Goal: Use online tool/utility: Utilize a website feature to perform a specific function

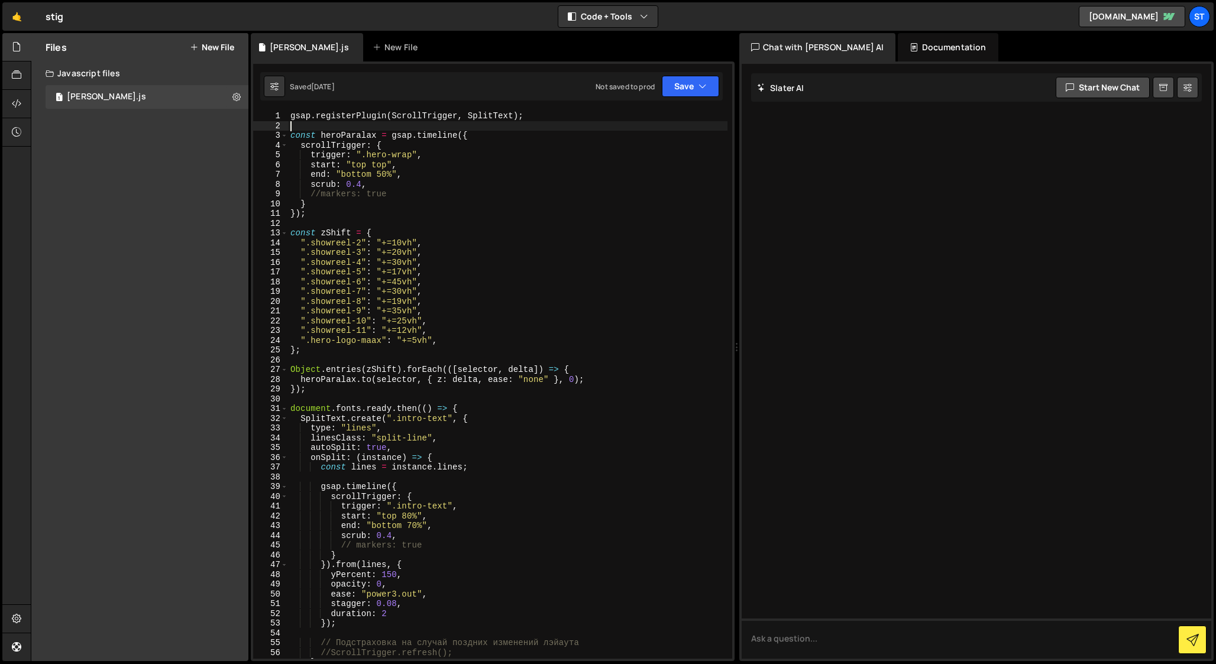
click at [306, 128] on div "gsap . registerPlugin ( ScrollTrigger , SplitText ) ; const heroParalax = gsap …" at bounding box center [508, 394] width 440 height 567
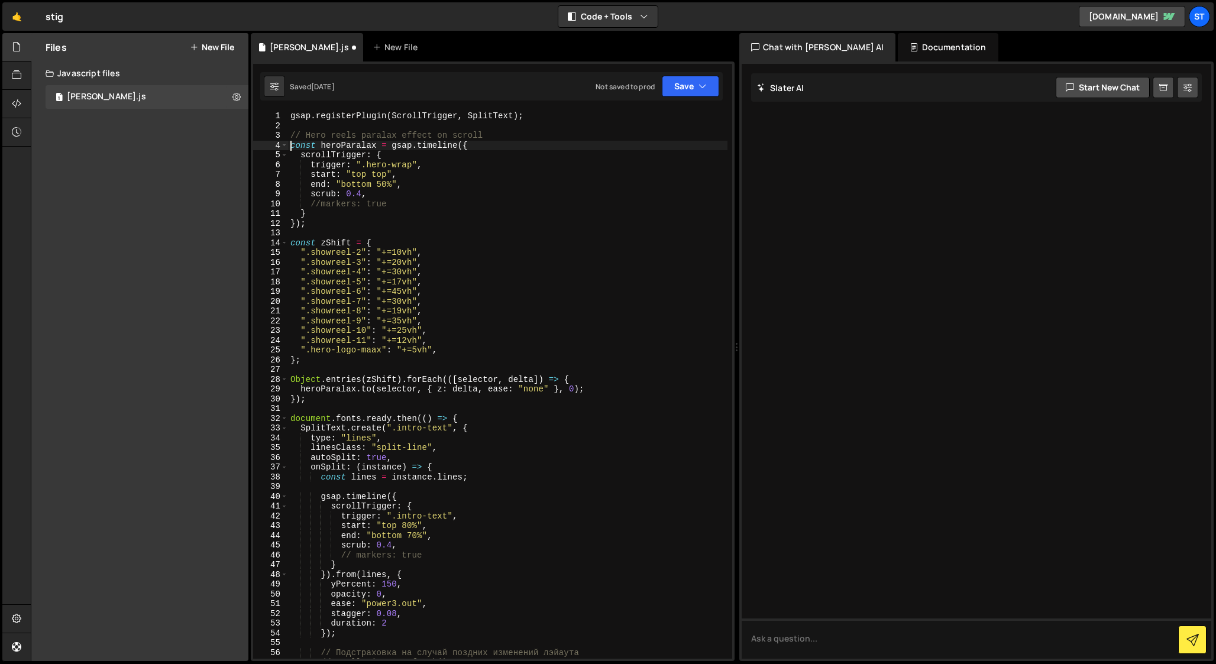
scroll to position [0, 12]
click at [386, 136] on div "gsap . registerPlugin ( ScrollTrigger , SplitText ) ; // Hero reels paralax eff…" at bounding box center [508, 394] width 440 height 567
type textarea "// Hero reels paralax effect on scroll"
click at [495, 135] on div "gsap . registerPlugin ( ScrollTrigger , SplitText ) ; // Hero reels paralax eff…" at bounding box center [508, 394] width 440 height 567
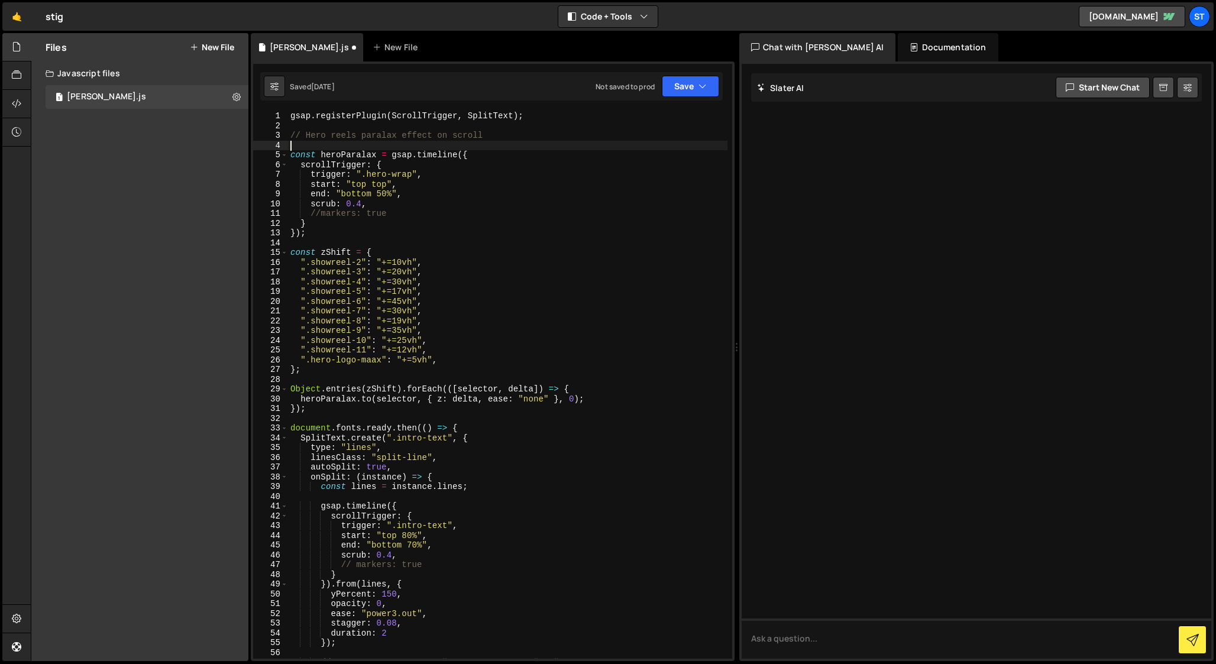
scroll to position [0, 0]
drag, startPoint x: 495, startPoint y: 138, endPoint x: 280, endPoint y: 134, distance: 214.8
click at [280, 134] on div "1 2 3 4 5 6 7 8 9 10 11 12 13 14 15 16 17 18 19 20 21 22 23 24 25 26 27 28 29 3…" at bounding box center [492, 385] width 479 height 548
type textarea "// Hero reels paralax effect on scroll"
click at [295, 419] on div "gsap . registerPlugin ( ScrollTrigger , SplitText ) ; // Hero reels paralax eff…" at bounding box center [508, 394] width 440 height 567
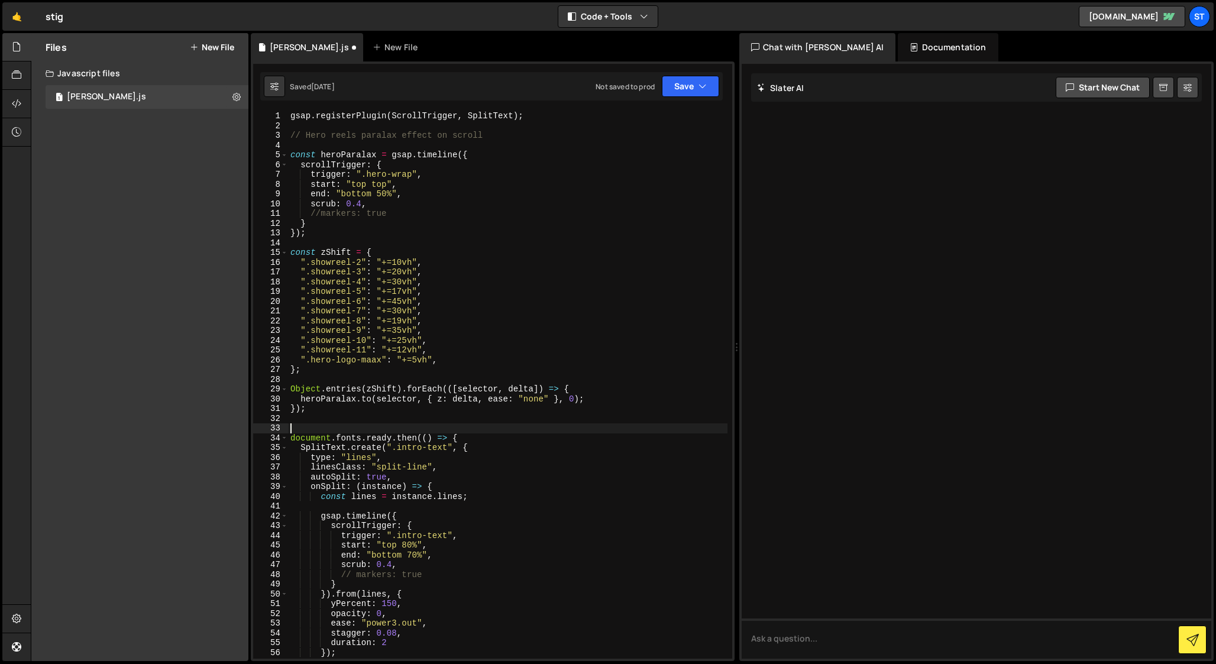
paste textarea "// Hero reels paralax effect on scroll"
type textarea "// Hero reels paralax effect on scroll"
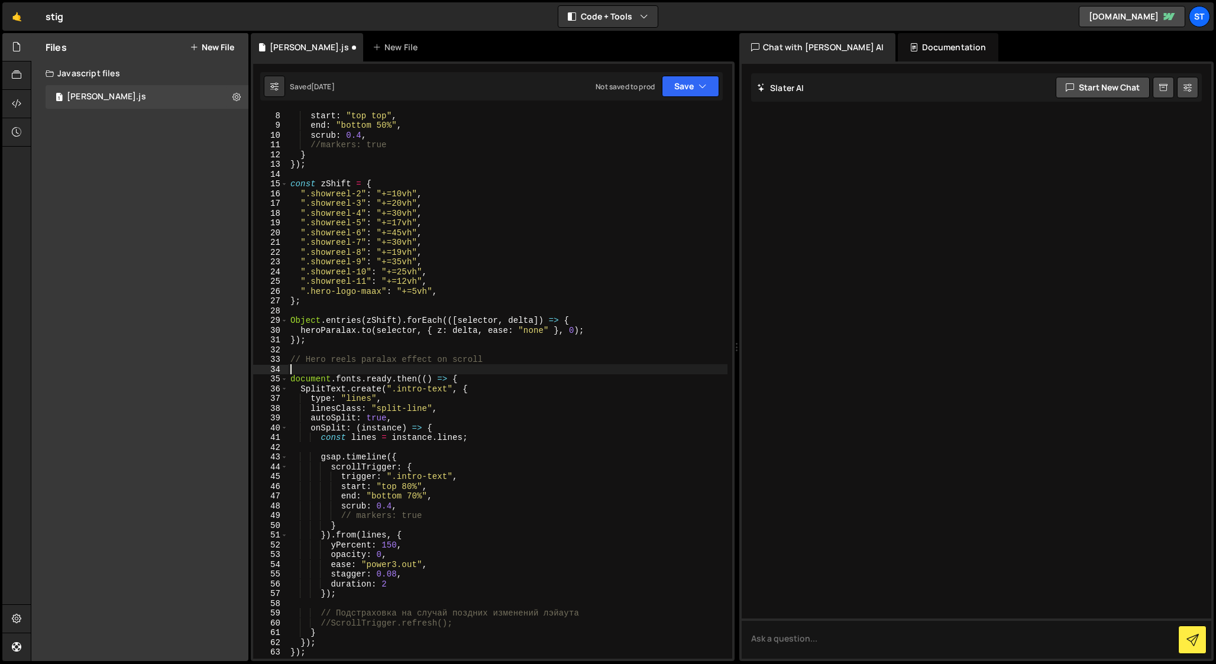
scroll to position [69, 0]
drag, startPoint x: 306, startPoint y: 360, endPoint x: 482, endPoint y: 359, distance: 175.7
click at [482, 359] on div "start : "top top" , end : "bottom 50%" , scrub : 0.4 , //markers: true } }) ; c…" at bounding box center [508, 394] width 440 height 567
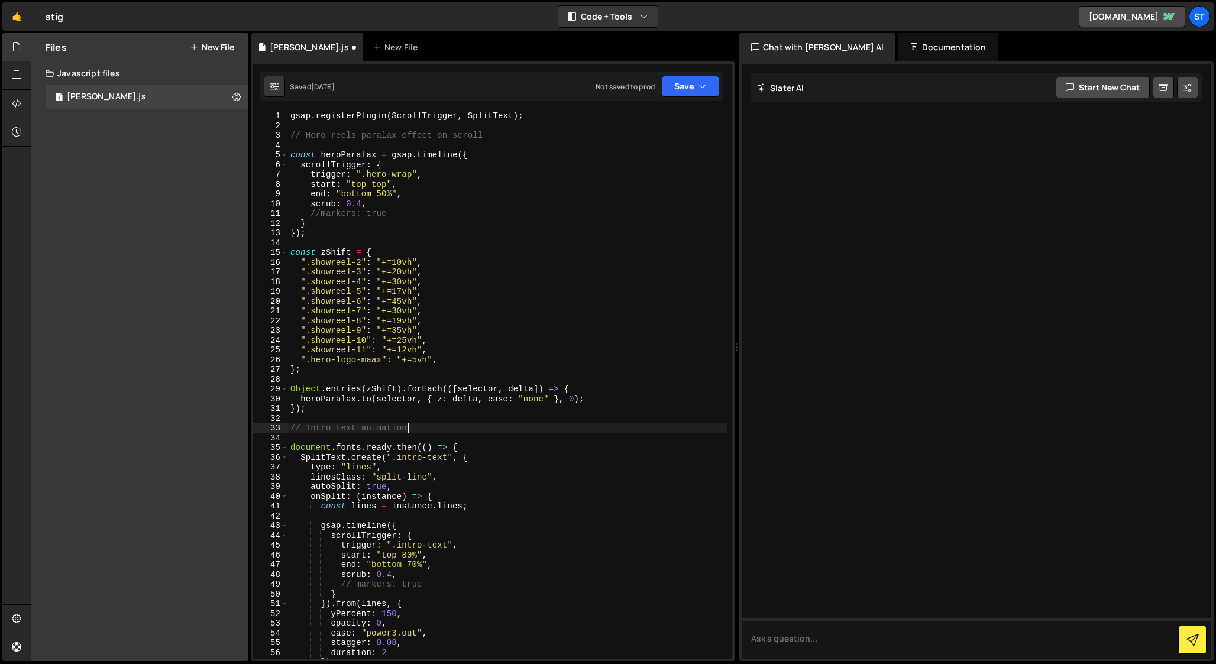
click at [386, 135] on div "gsap . registerPlugin ( ScrollTrigger , SplitText ) ; // Hero reels paralax eff…" at bounding box center [508, 394] width 440 height 567
click at [371, 135] on div "gsap . registerPlugin ( ScrollTrigger , SplitText ) ; // Hero reels parallax ef…" at bounding box center [508, 394] width 440 height 567
type textarea "// Hero reels parallax effect on scroll"
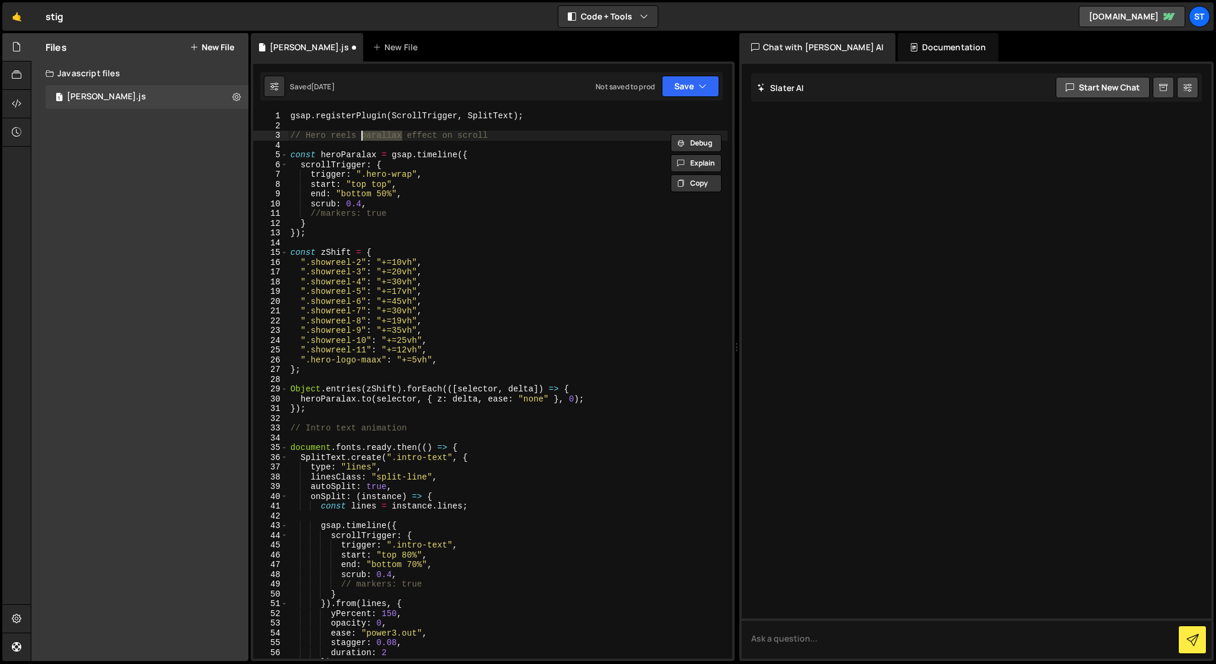
click at [430, 136] on div "gsap . registerPlugin ( ScrollTrigger , SplitText ) ; // Hero reels parallax ef…" at bounding box center [508, 394] width 440 height 567
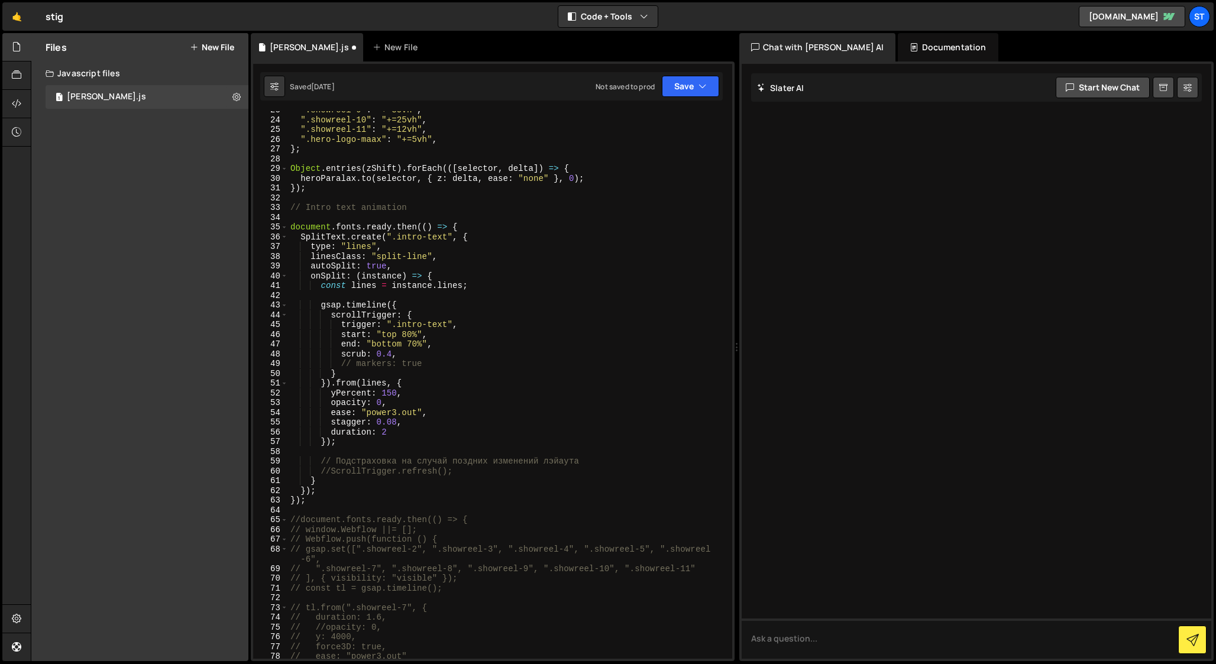
scroll to position [220, 0]
click at [320, 506] on div "".showreel-9" : "+=35vh" , ".showreel-10" : "+=25vh" , ".showreel-11" : "+=12vh…" at bounding box center [508, 388] width 440 height 567
paste textarea "})();"
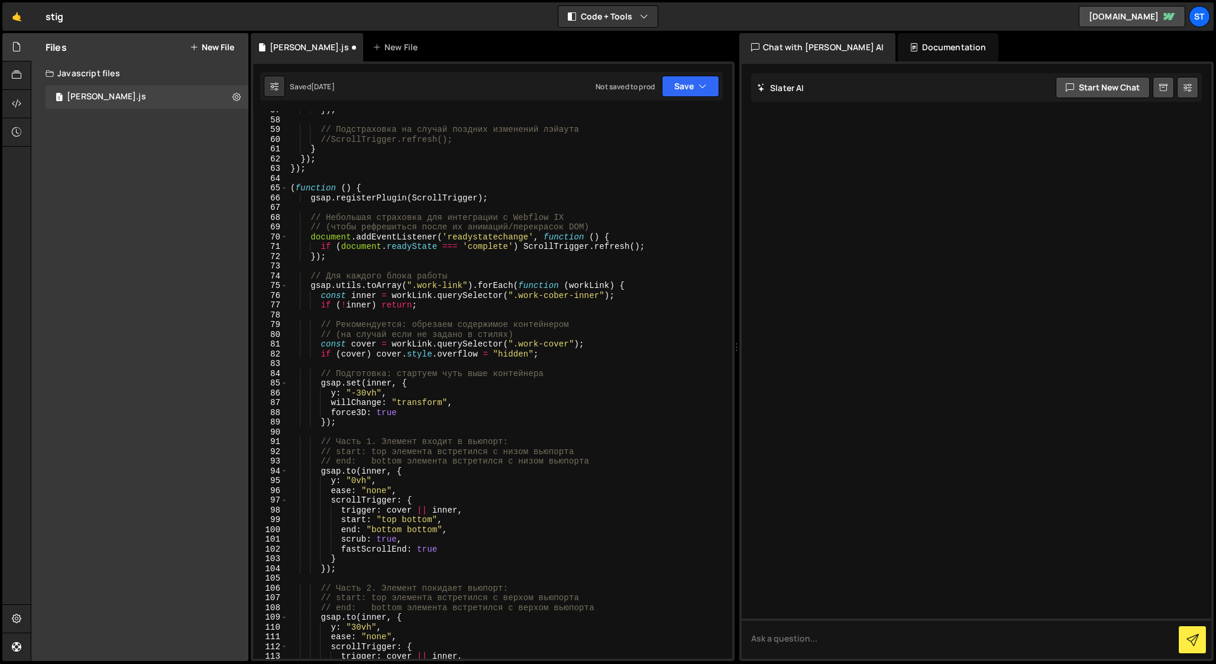
scroll to position [530, 0]
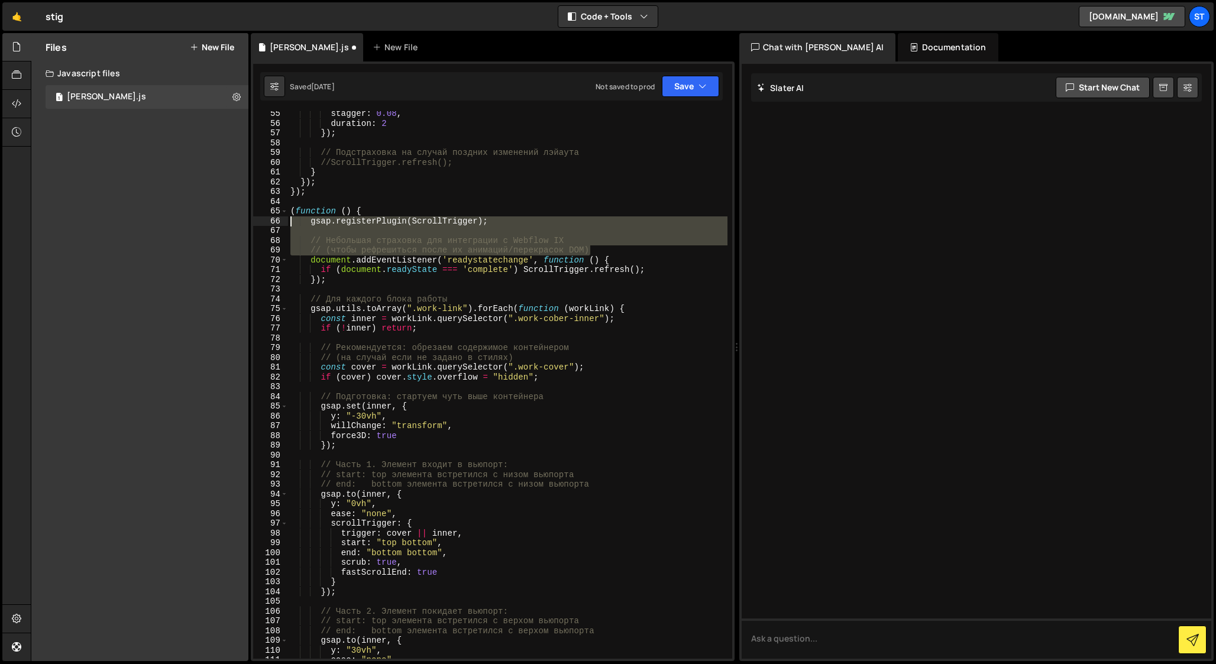
drag, startPoint x: 596, startPoint y: 250, endPoint x: 259, endPoint y: 221, distance: 339.1
click at [259, 221] on div "})(); 55 56 57 58 59 60 61 62 63 64 65 66 67 68 69 70 71 72 73 74 75 76 77 78 7…" at bounding box center [492, 385] width 479 height 548
type textarea "gsap.registerPlugin(ScrollTrigger);"
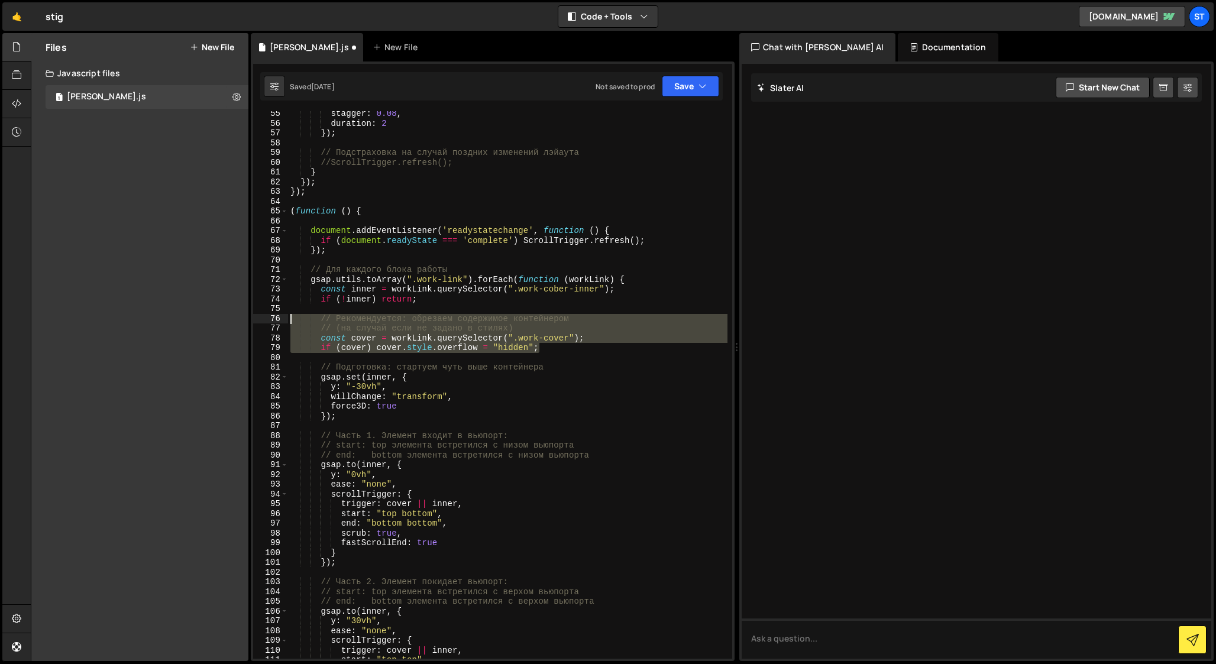
drag, startPoint x: 548, startPoint y: 348, endPoint x: 272, endPoint y: 322, distance: 277.5
click at [272, 322] on div "55 56 57 58 59 60 61 62 63 64 65 66 67 68 69 70 71 72 73 74 75 76 77 78 79 80 8…" at bounding box center [492, 385] width 479 height 548
type textarea "// Рекомендуется: обрезаем содержимое контейнером // (на случай если не задано …"
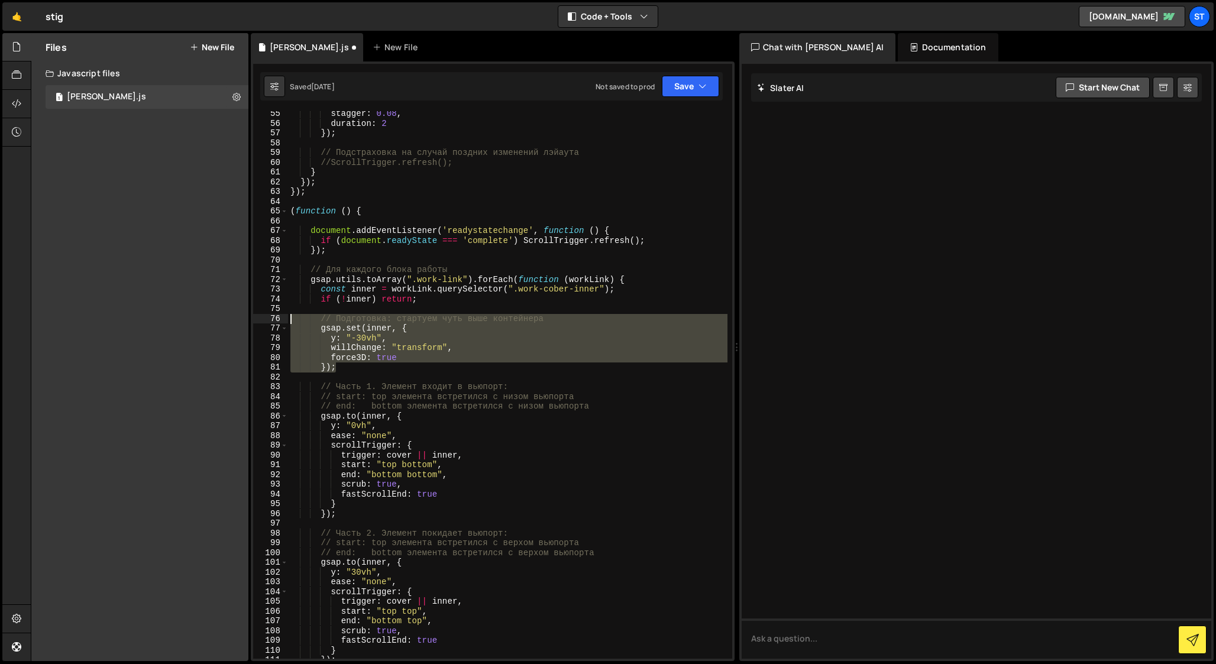
drag, startPoint x: 346, startPoint y: 368, endPoint x: 250, endPoint y: 315, distance: 110.2
click at [250, 315] on div "Files New File Javascript files 1 stig-slater.js 0 CSS files Copy share link Ed…" at bounding box center [624, 347] width 1186 height 629
type textarea "// Подготовка: стартуем чуть выше контейнера gsap.set(inner, {"
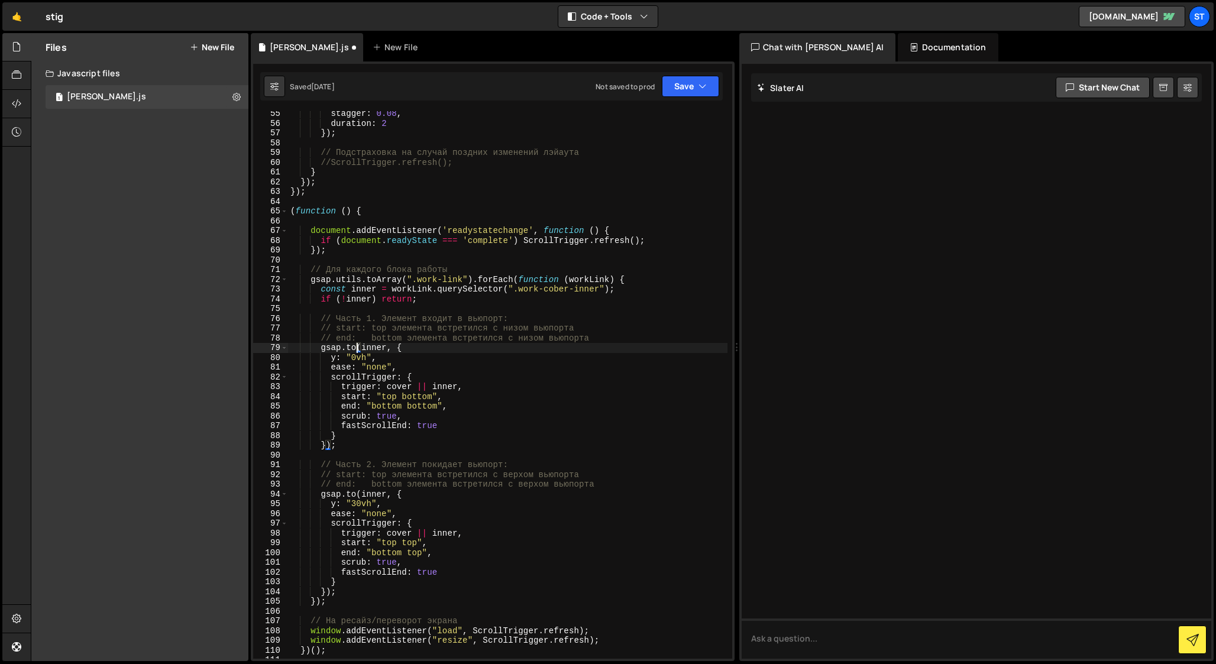
click at [355, 349] on div "stagger : 0.08 , duration : 2 }) ; // Подстраховка на случай поздних изменений …" at bounding box center [508, 392] width 440 height 567
click at [356, 357] on div "stagger : 0.08 , duration : 2 }) ; // Подстраховка на случай поздних изменений …" at bounding box center [508, 392] width 440 height 567
drag, startPoint x: 387, startPoint y: 386, endPoint x: 456, endPoint y: 385, distance: 69.2
click at [456, 385] on div "stagger : 0.08 , duration : 2 }) ; // Подстраховка на случай поздних изменений …" at bounding box center [508, 392] width 440 height 567
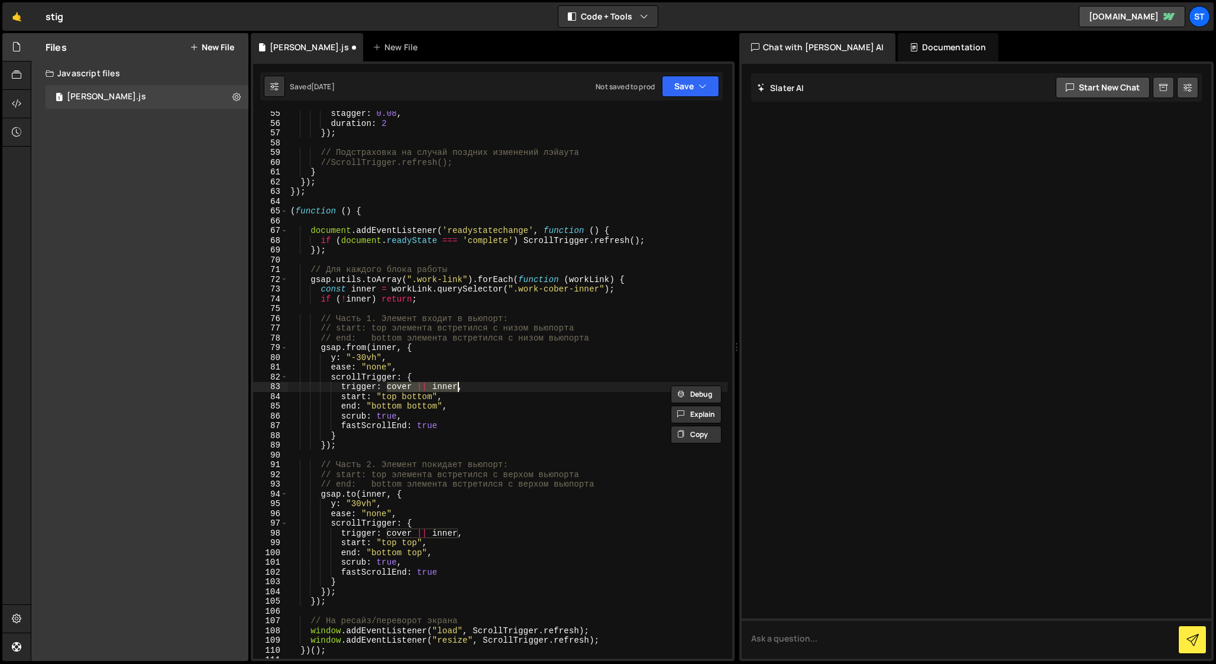
paste textarea ".work-cov"
click at [433, 398] on div "stagger : 0.08 , duration : 2 }) ; // Подстраховка на случай поздних изменений …" at bounding box center [508, 392] width 440 height 567
click at [443, 387] on div "stagger : 0.08 , duration : 2 }) ; // Подстраховка на случай поздних изменений …" at bounding box center [508, 392] width 440 height 567
paste textarea """
click at [386, 388] on div "stagger : 0.08 , duration : 2 }) ; // Подстраховка на случай поздних изменений …" at bounding box center [508, 392] width 440 height 567
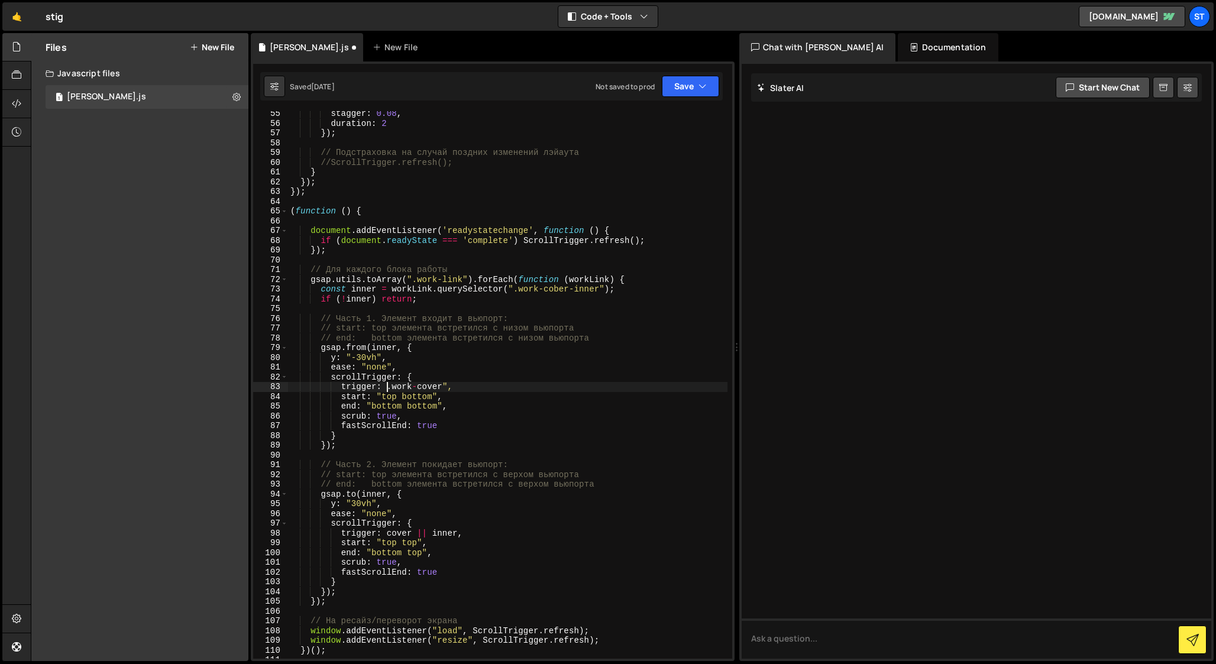
paste textarea """"
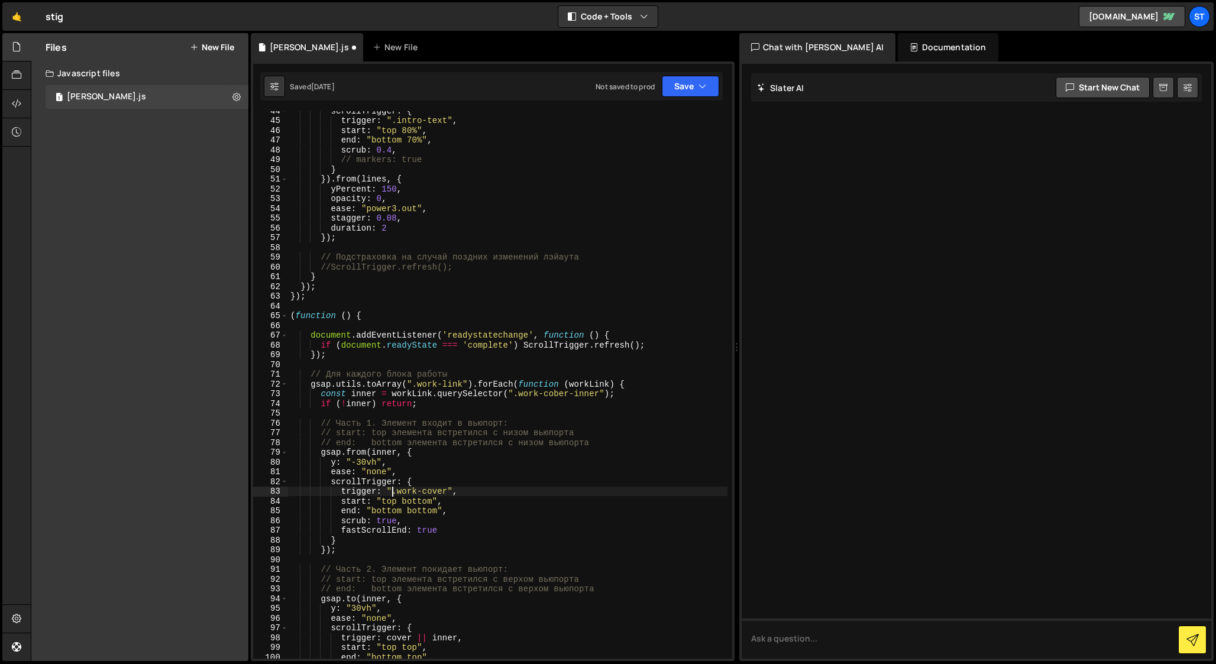
scroll to position [418, 0]
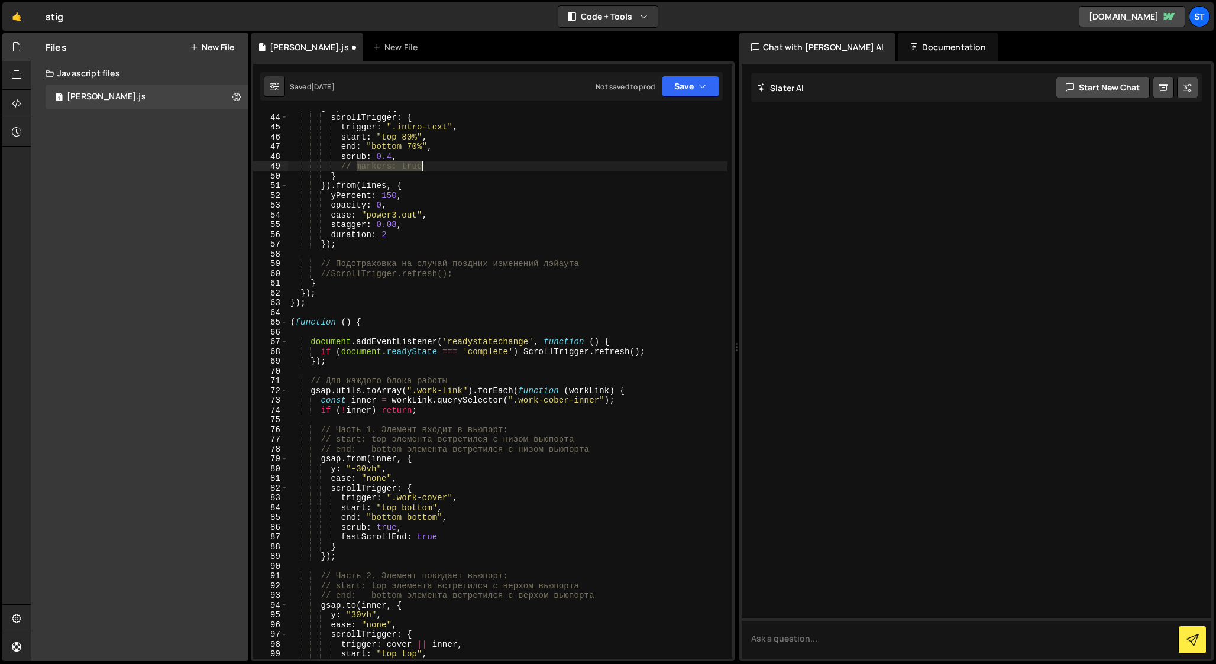
drag, startPoint x: 357, startPoint y: 165, endPoint x: 427, endPoint y: 164, distance: 69.2
click at [427, 164] on div "gsap . timeline ({ scrollTrigger : { trigger : ".intro-text" , start : "top 80%…" at bounding box center [508, 386] width 440 height 567
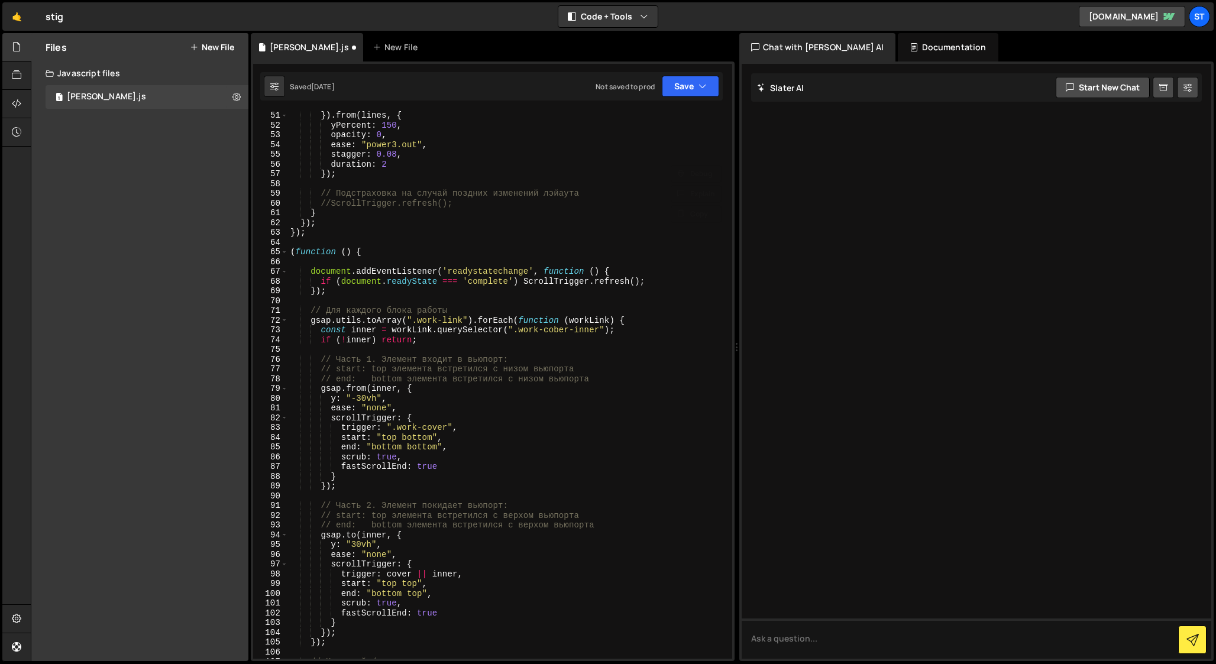
scroll to position [489, 0]
click at [447, 468] on div "}) . from ( lines , { yPercent : 150 , opacity : 0 , ease : "power3.out" , stag…" at bounding box center [508, 393] width 440 height 567
type textarea "fastScrollEnd: true,"
paste textarea "markers: true"
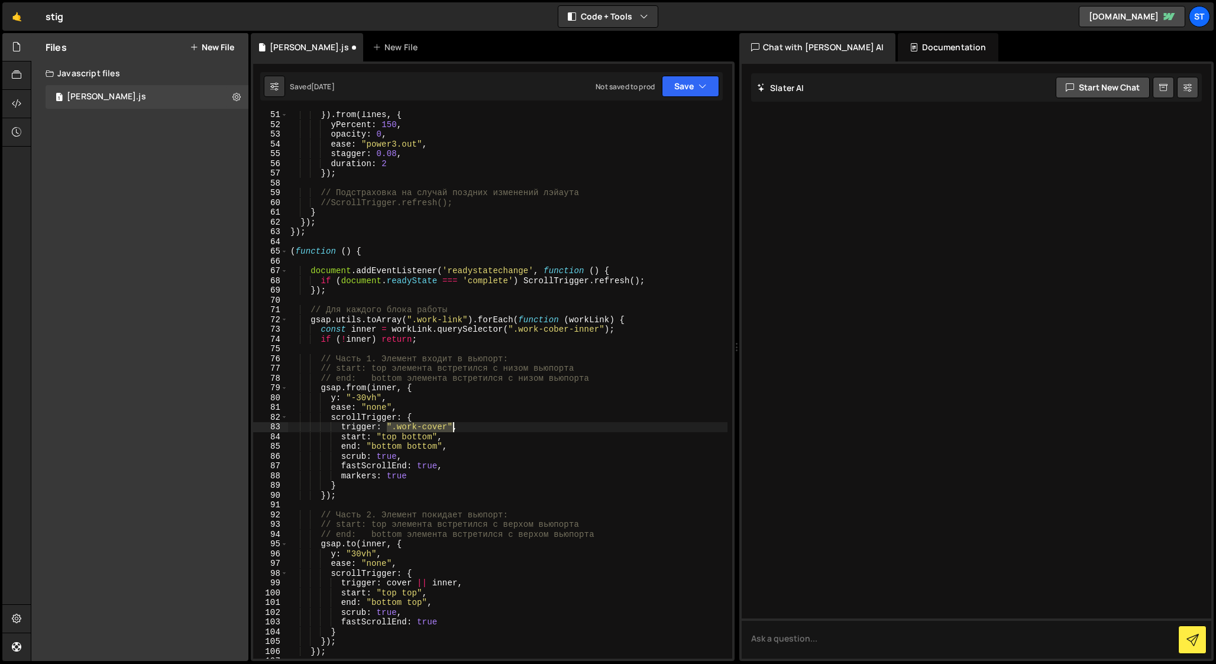
drag, startPoint x: 386, startPoint y: 427, endPoint x: 453, endPoint y: 425, distance: 66.9
click at [453, 425] on div "}) . from ( lines , { yPercent : 150 , opacity : 0 , ease : "power3.out" , stag…" at bounding box center [508, 393] width 440 height 567
drag, startPoint x: 387, startPoint y: 582, endPoint x: 458, endPoint y: 579, distance: 71.1
click at [458, 579] on div "}) . from ( lines , { yPercent : 150 , opacity : 0 , ease : "power3.out" , stag…" at bounding box center [508, 393] width 440 height 567
paste textarea "".work-cover""
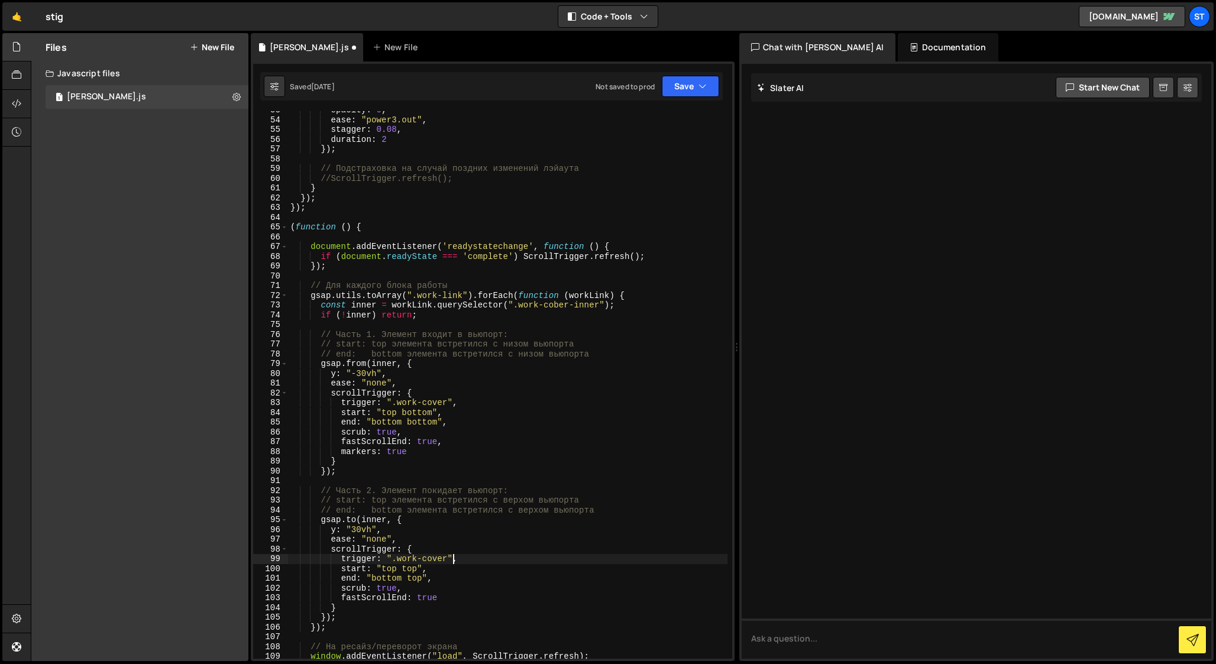
scroll to position [518, 0]
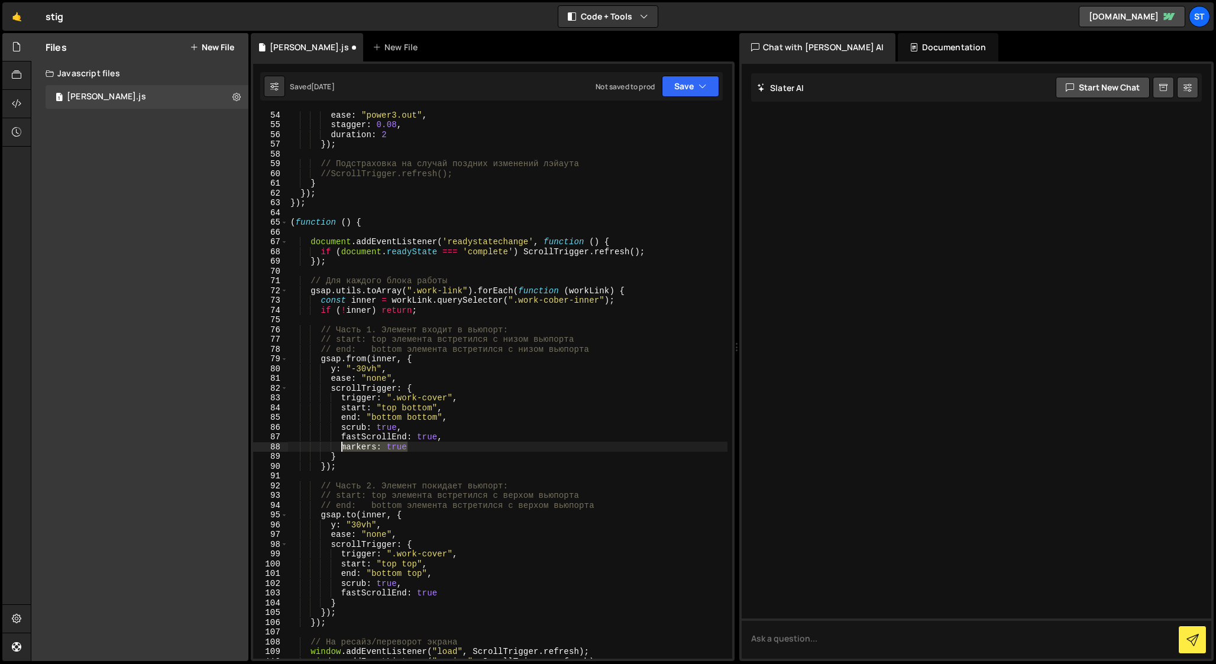
drag, startPoint x: 416, startPoint y: 447, endPoint x: 340, endPoint y: 443, distance: 75.8
click at [340, 443] on div "ease : "power3.out" , stagger : 0.08 , duration : 2 }) ; // Подстраховка на слу…" at bounding box center [508, 393] width 440 height 567
click at [459, 593] on div "ease : "power3.out" , stagger : 0.08 , duration : 2 }) ; // Подстраховка на слу…" at bounding box center [508, 393] width 440 height 567
type textarea "fastScrollEnd: true,"
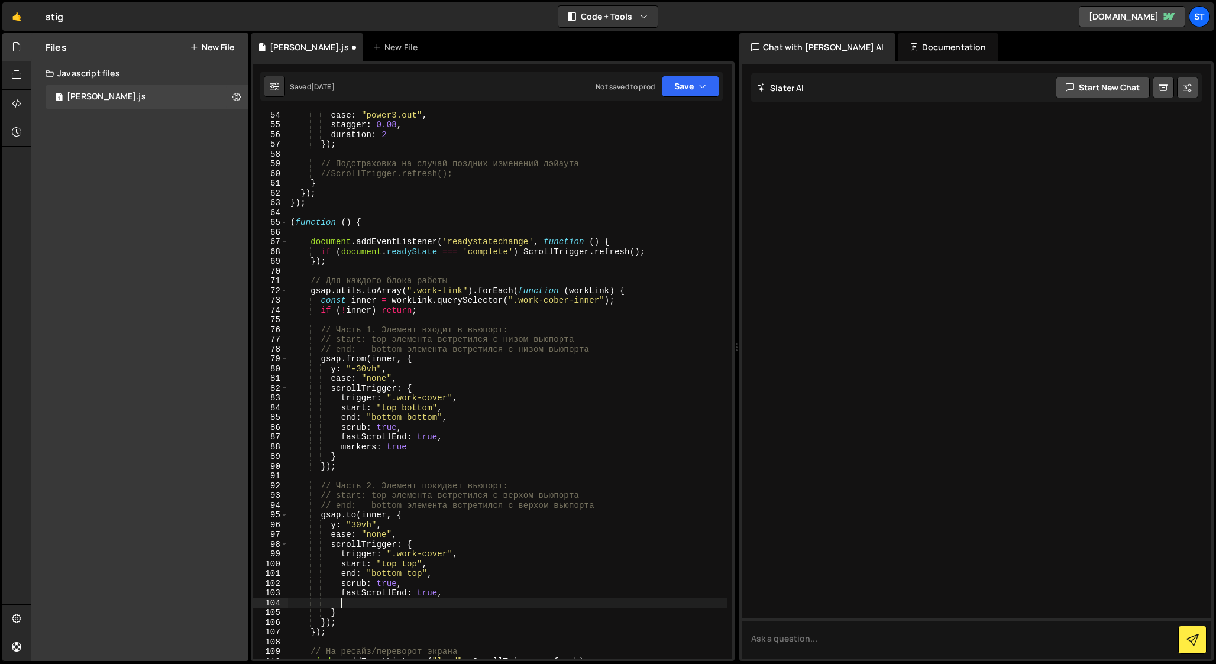
paste textarea "markers: true"
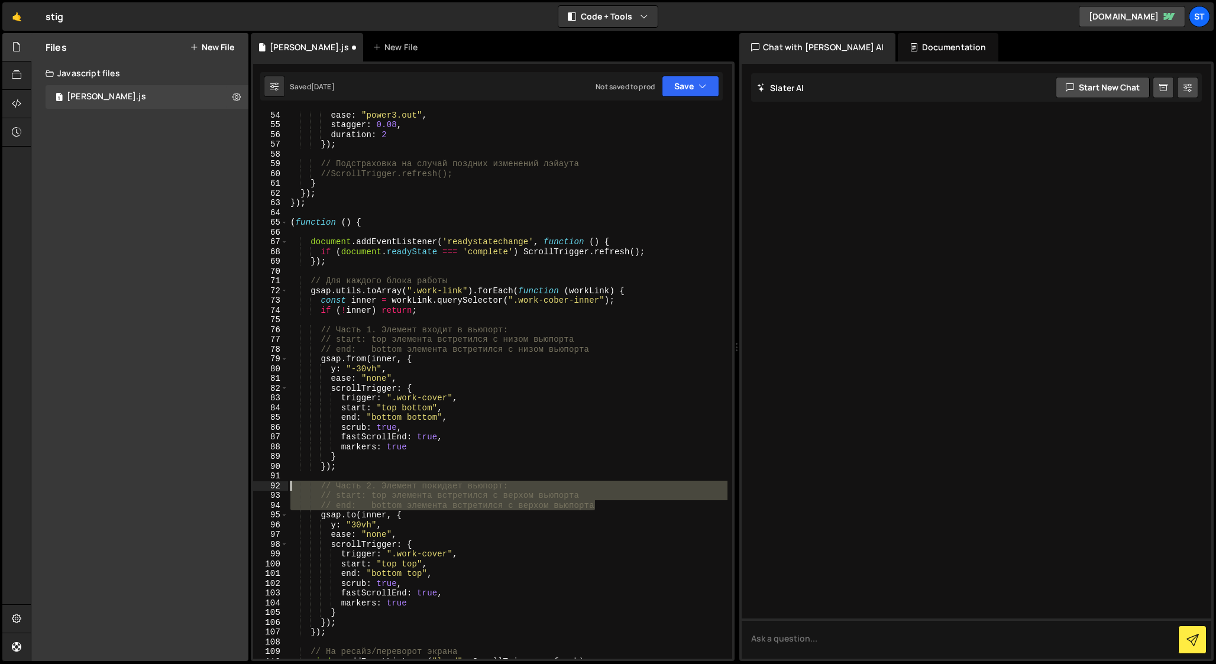
drag, startPoint x: 599, startPoint y: 506, endPoint x: 272, endPoint y: 486, distance: 327.9
click at [272, 486] on div "markers: true 54 55 56 57 58 59 60 61 62 63 64 65 66 67 68 69 70 71 72 73 74 75…" at bounding box center [492, 385] width 479 height 548
type textarea "// Часть 2. Элемент покидает вьюпорт: // start: top элемента встретился с верхо…"
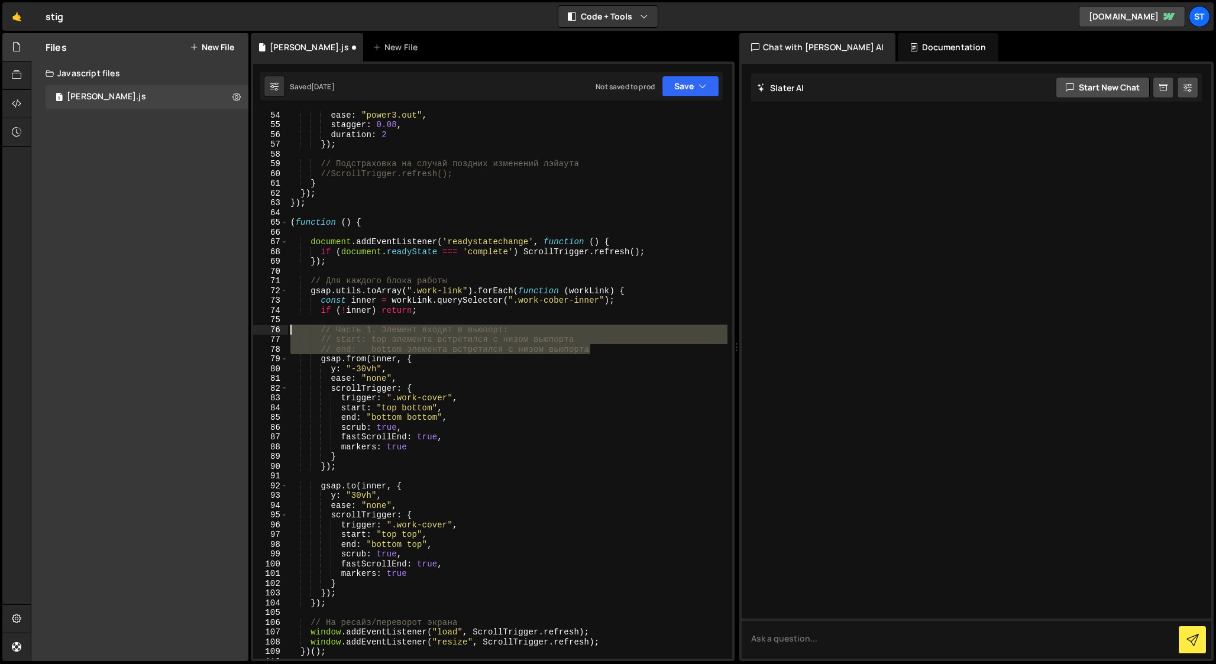
drag, startPoint x: 596, startPoint y: 349, endPoint x: 202, endPoint y: 330, distance: 394.5
click at [202, 330] on div "Files New File Javascript files 1 stig-slater.js 0 CSS files Copy share link Ed…" at bounding box center [624, 347] width 1186 height 629
type textarea "// Часть 1. Элемент входит в вьюпорт: // start: top элемента встретился с низом…"
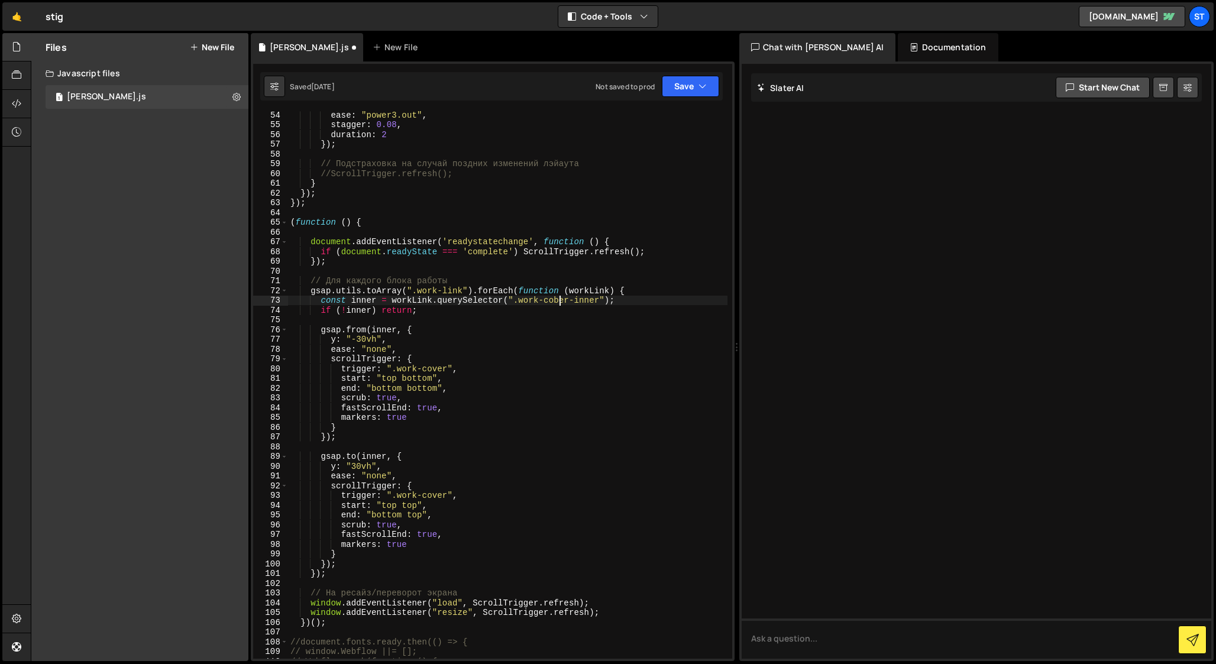
click at [559, 298] on div "ease : "power3.out" , stagger : 0.08 , duration : 2 }) ; // Подстраховка на слу…" at bounding box center [508, 398] width 440 height 577
click at [550, 287] on div "ease : "power3.out" , stagger : 0.08 , duration : 2 }) ; // Подстраховка на слу…" at bounding box center [508, 398] width 440 height 577
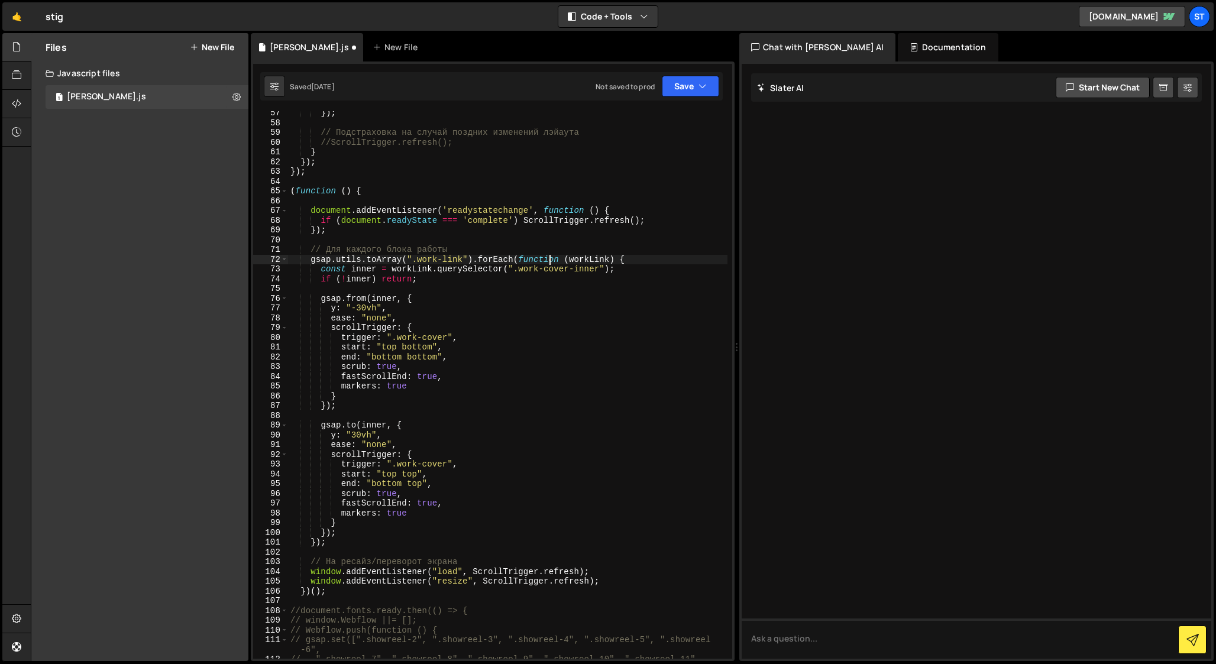
scroll to position [557, 0]
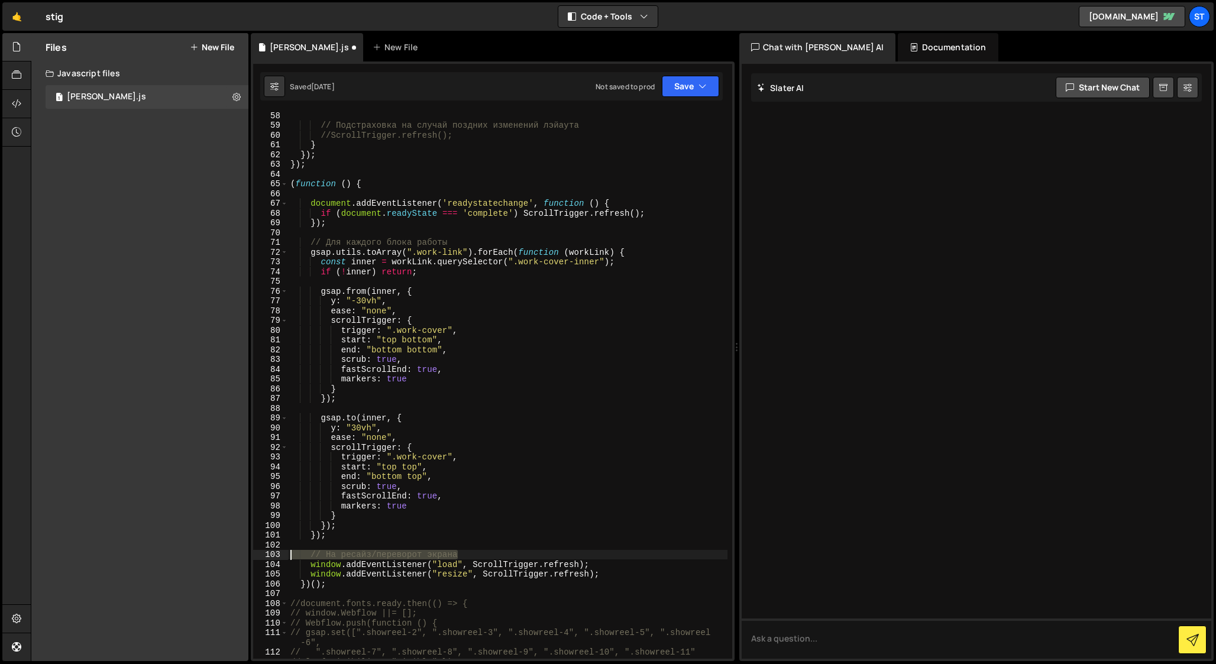
drag, startPoint x: 468, startPoint y: 555, endPoint x: 266, endPoint y: 554, distance: 201.8
click at [266, 554] on div "gsap.utils.toArray(".work-link").forEach(function (workLink) { 58 59 60 61 62 6…" at bounding box center [492, 385] width 479 height 548
type textarea "// На ресайз/переворот экрана"
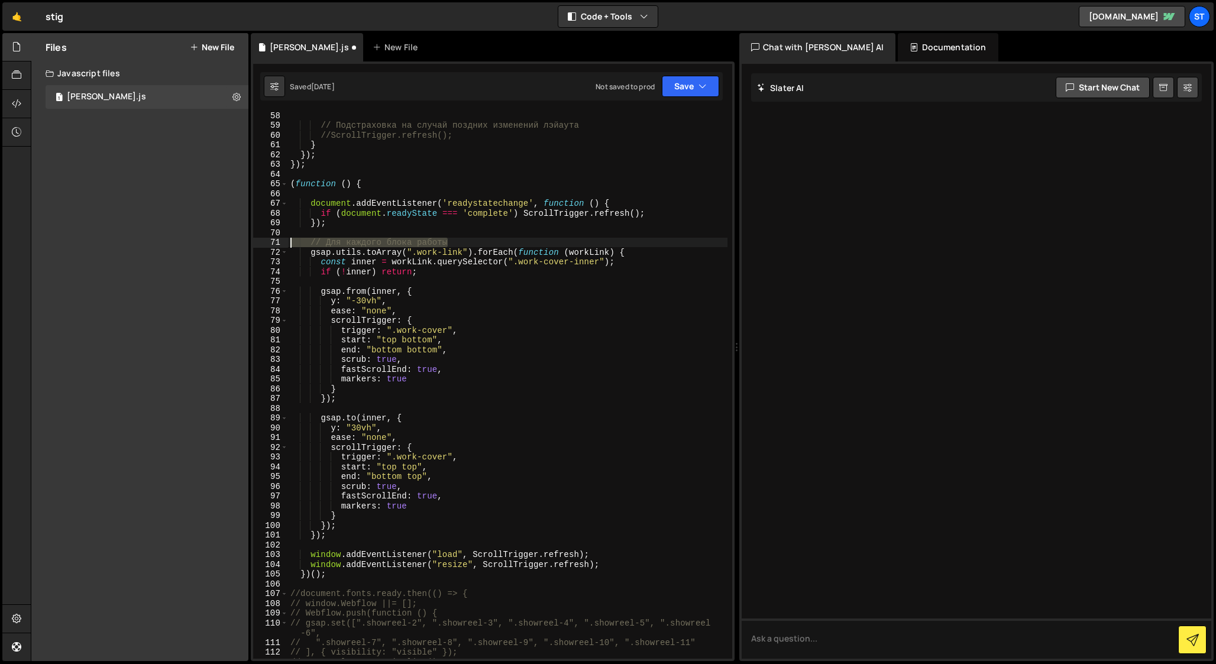
drag, startPoint x: 456, startPoint y: 244, endPoint x: 280, endPoint y: 243, distance: 176.3
click at [280, 243] on div "58 59 60 61 62 63 64 65 66 67 68 69 70 71 72 73 74 75 76 77 78 79 80 81 82 83 8…" at bounding box center [492, 385] width 479 height 548
type textarea "// Для каждого блока работы"
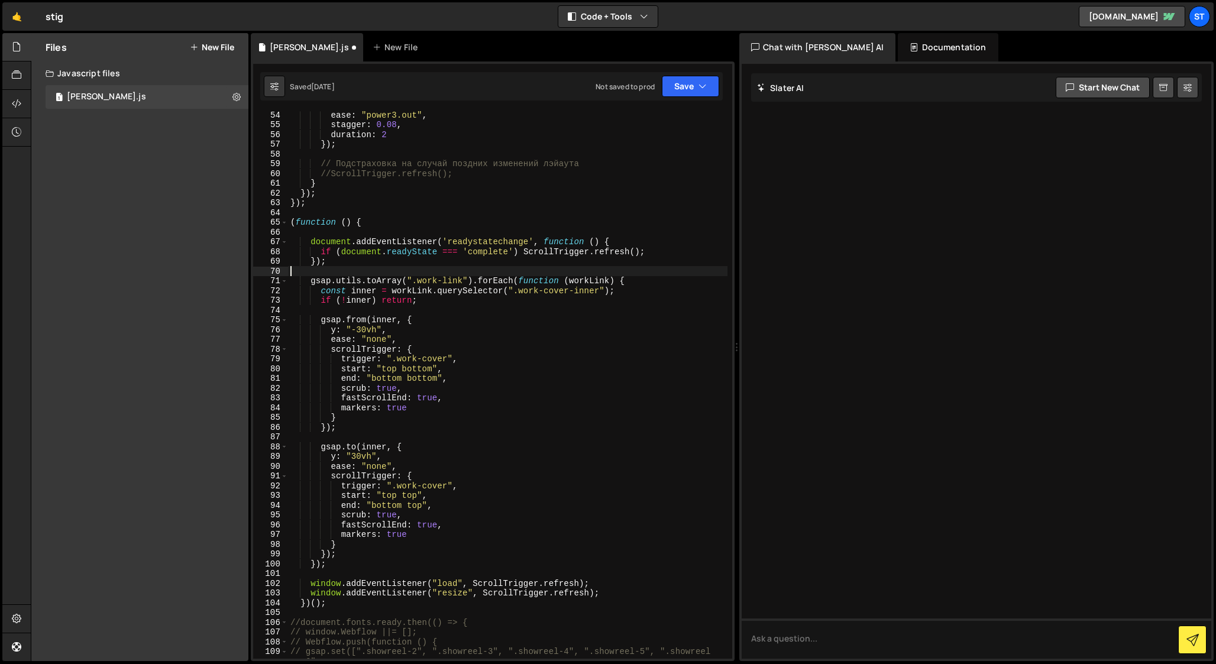
scroll to position [524, 0]
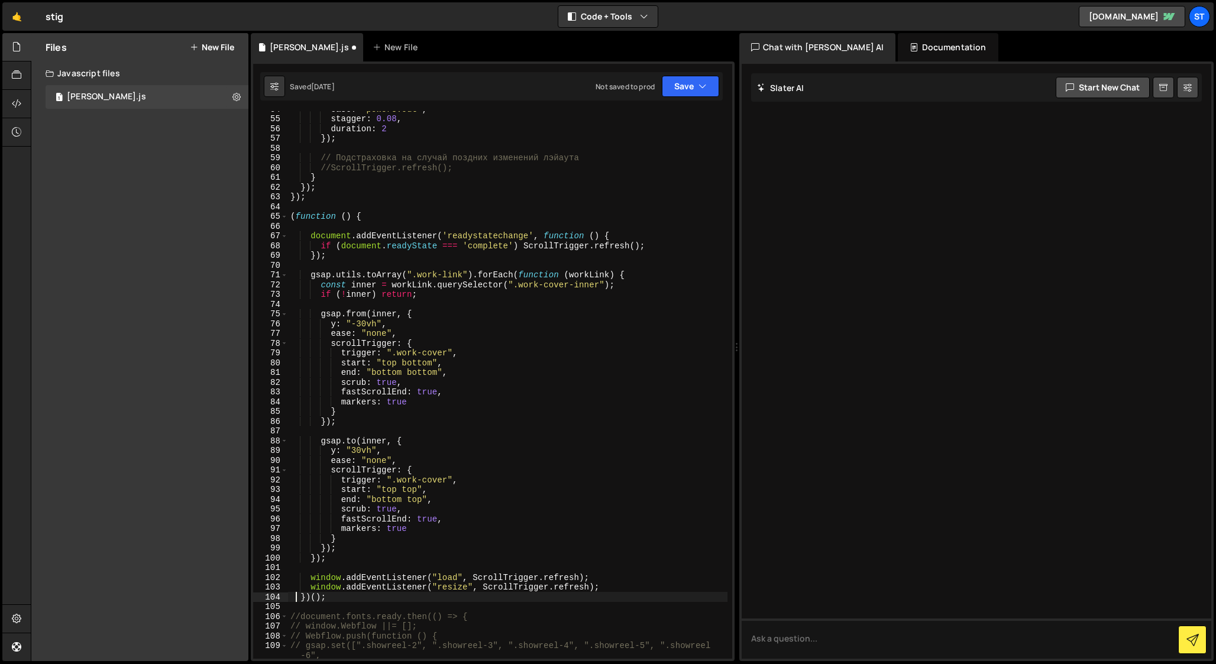
click at [296, 599] on div "ease : "power3.out" , stagger : 0.08 , duration : 2 }) ; // Подстраховка на слу…" at bounding box center [508, 387] width 440 height 567
click at [291, 216] on div "ease : "power3.out" , stagger : 0.08 , duration : 2 }) ; // Подстраховка на слу…" at bounding box center [508, 387] width 440 height 567
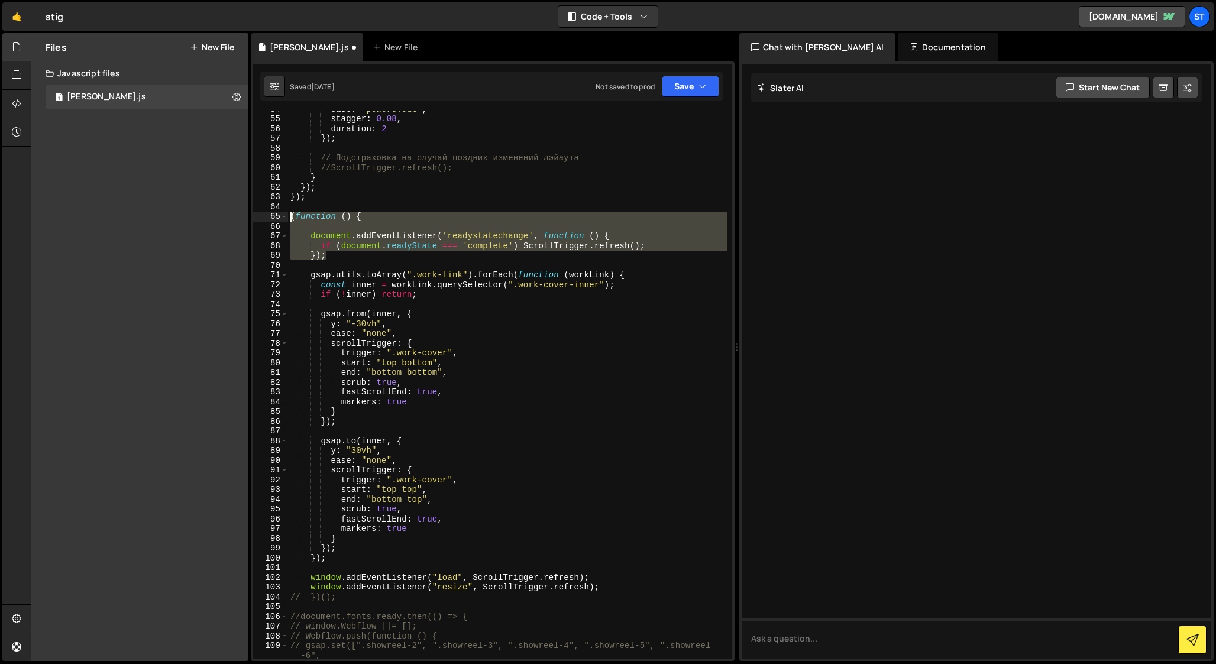
drag, startPoint x: 333, startPoint y: 256, endPoint x: 270, endPoint y: 214, distance: 75.2
click at [270, 214] on div "(function () { 54 55 56 57 58 59 60 61 62 63 64 65 66 67 68 69 70 71 72 73 74 7…" at bounding box center [492, 385] width 479 height 548
click at [367, 253] on div "ease : "power3.out" , stagger : 0.08 , duration : 2 }) ; // Подстраховка на слу…" at bounding box center [508, 385] width 440 height 548
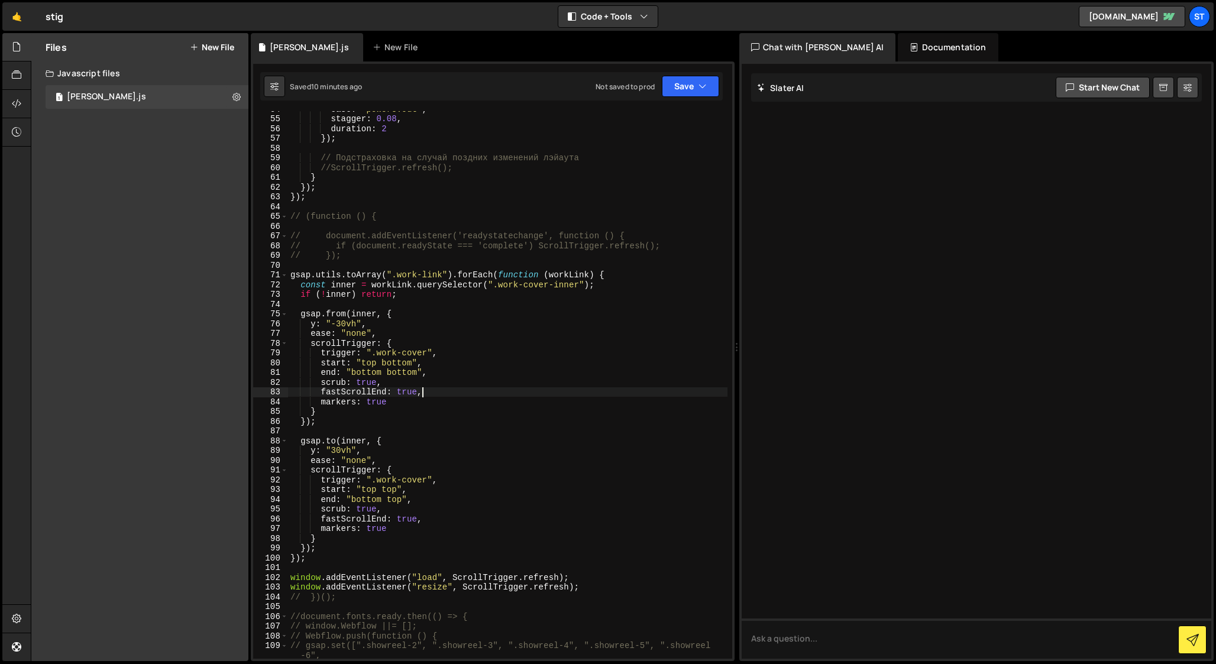
click at [483, 396] on div "ease : "power3.out" , stagger : 0.08 , duration : 2 }) ; // Подстраховка на слу…" at bounding box center [508, 387] width 440 height 567
drag, startPoint x: 322, startPoint y: 479, endPoint x: 434, endPoint y: 479, distance: 112.4
click at [434, 479] on div "ease : "power3.out" , stagger : 0.08 , duration : 2 }) ; // Подстраховка на слу…" at bounding box center [508, 387] width 440 height 567
drag, startPoint x: 340, startPoint y: 596, endPoint x: 284, endPoint y: 596, distance: 56.2
click at [284, 596] on div "trigger: ".work-cover", 54 55 56 57 58 59 60 61 62 63 64 65 66 67 68 69 70 71 7…" at bounding box center [492, 385] width 479 height 548
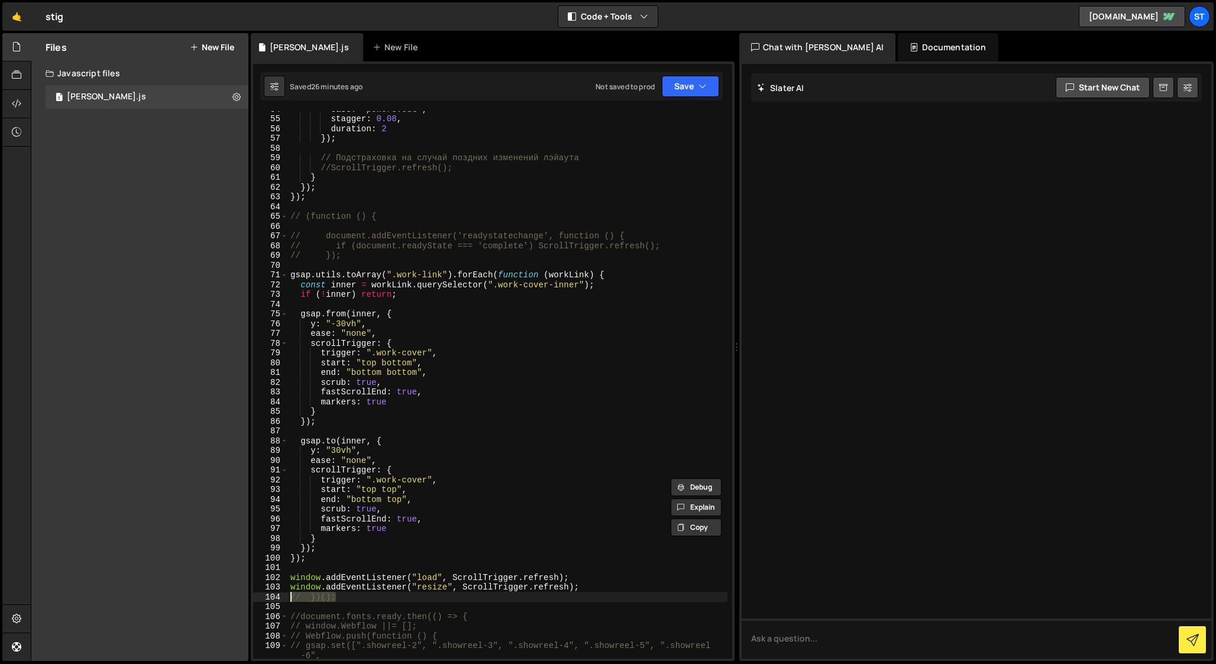
type textarea "// })();"
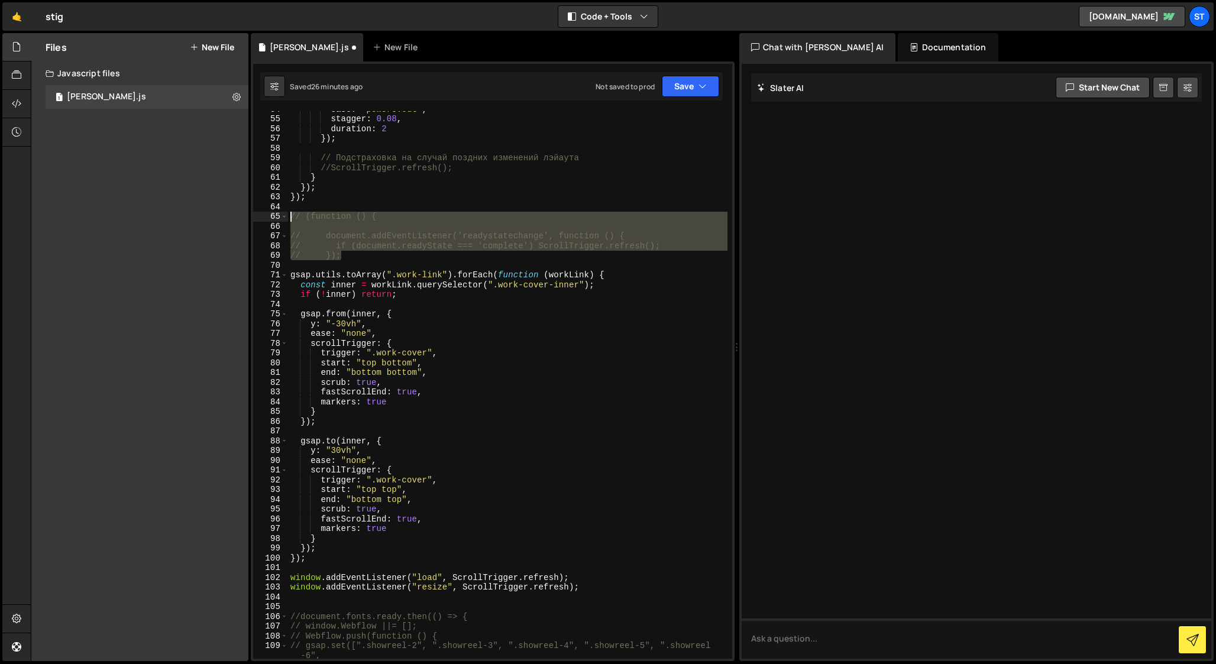
drag, startPoint x: 350, startPoint y: 256, endPoint x: 256, endPoint y: 213, distance: 103.3
click at [256, 213] on div "54 55 56 57 58 59 60 61 62 63 64 65 66 67 68 69 70 71 72 73 74 75 76 77 78 79 8…" at bounding box center [492, 385] width 479 height 548
type textarea "// (function () {"
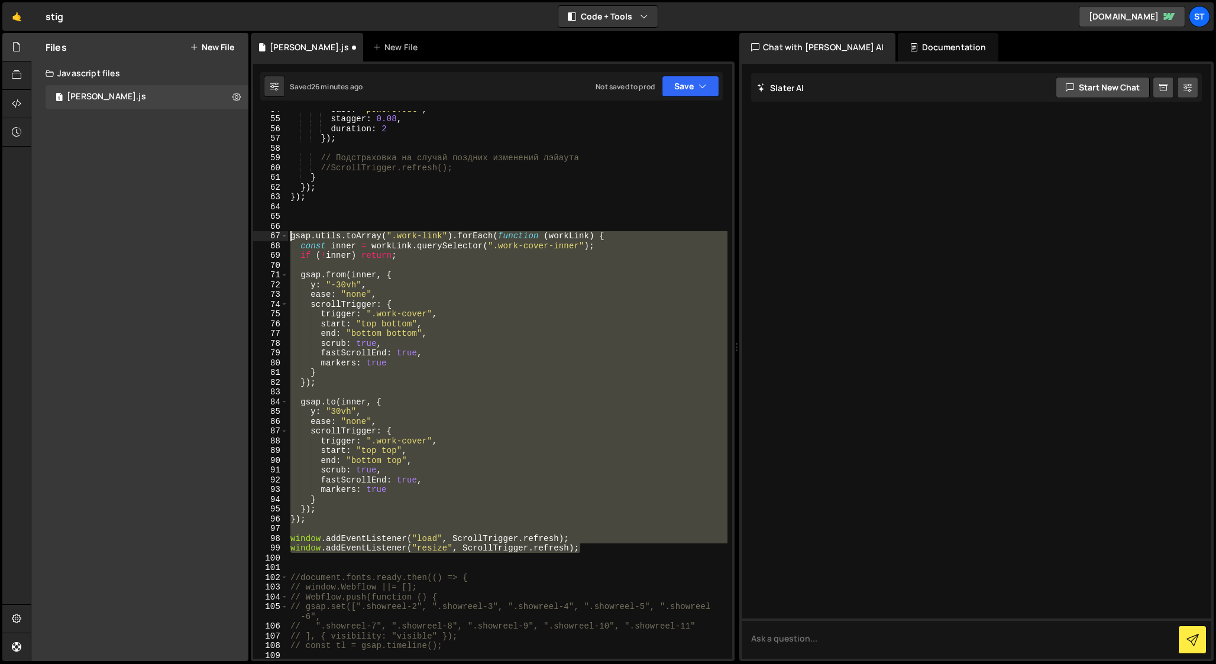
drag, startPoint x: 586, startPoint y: 551, endPoint x: 266, endPoint y: 237, distance: 448.1
click at [266, 237] on div "54 55 56 57 58 59 60 61 62 63 64 65 66 67 68 69 70 71 72 73 74 75 76 77 78 79 8…" at bounding box center [492, 385] width 479 height 548
paste textarea "}"
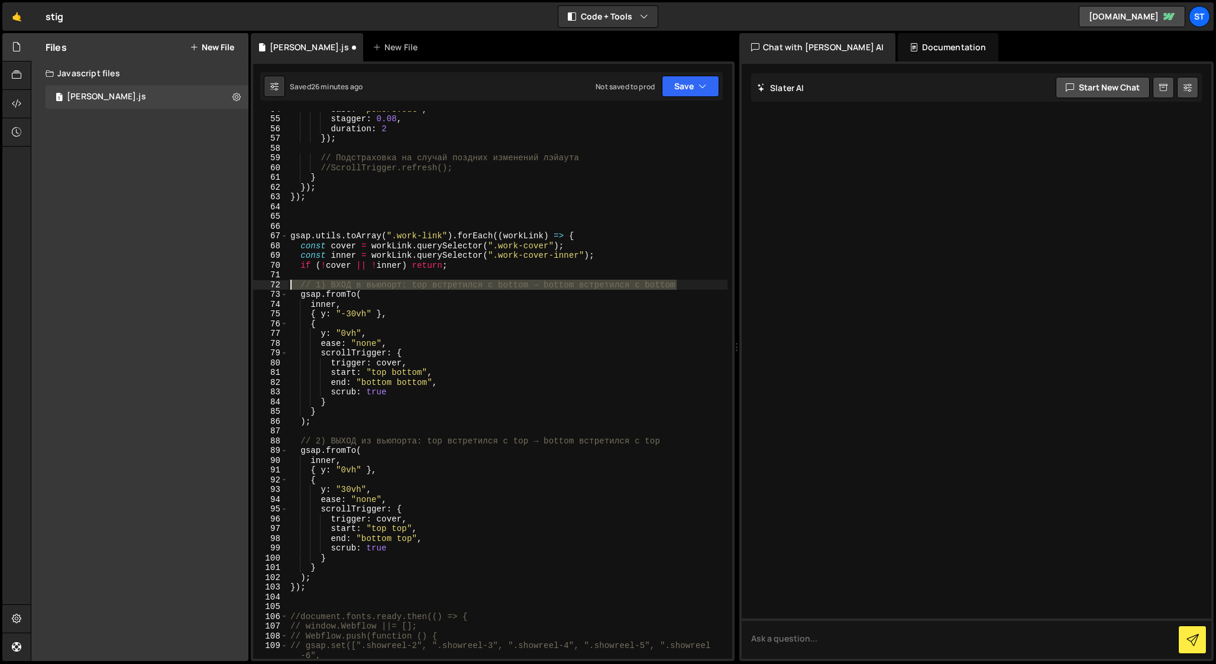
drag, startPoint x: 681, startPoint y: 285, endPoint x: 275, endPoint y: 283, distance: 405.9
click at [275, 283] on div "}); 54 55 56 57 58 59 60 61 62 63 64 65 66 67 68 69 70 71 72 73 74 75 76 77 78 …" at bounding box center [492, 385] width 479 height 548
type textarea "// 1) ВХОД в вьюпорт: top встретился с bottom → bottom встретился с bottom"
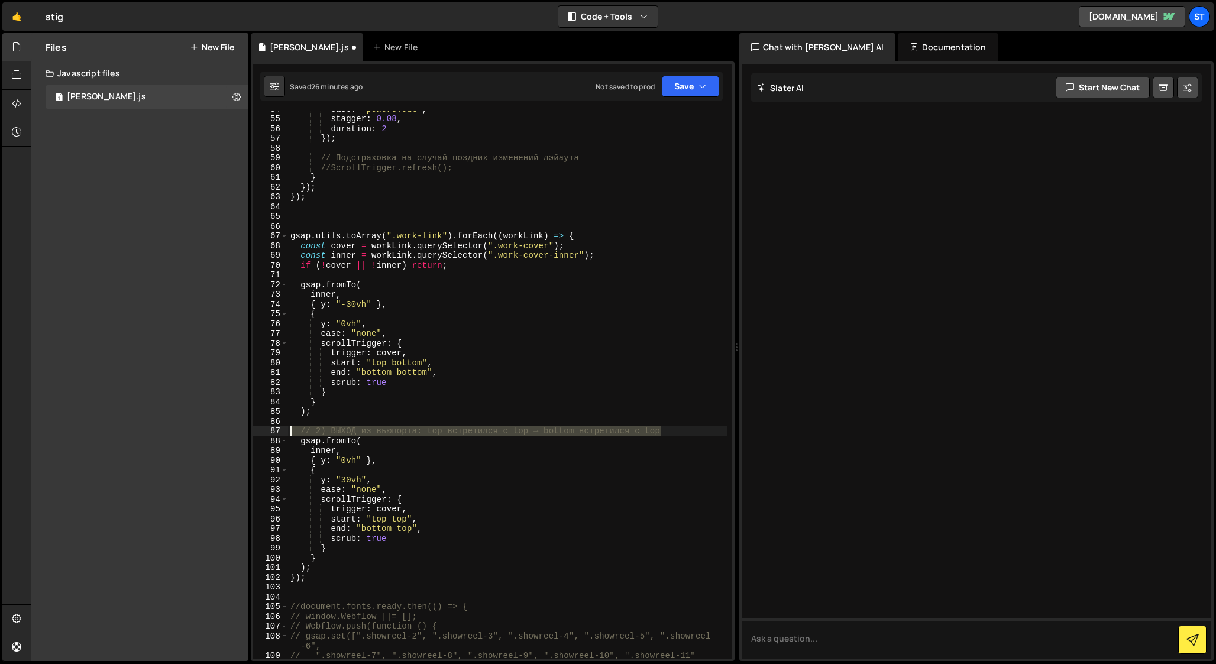
drag, startPoint x: 667, startPoint y: 432, endPoint x: 262, endPoint y: 431, distance: 405.3
click at [262, 431] on div "54 55 56 57 58 59 60 61 62 63 64 65 66 67 68 69 70 71 72 73 74 75 76 77 78 79 8…" at bounding box center [492, 385] width 479 height 548
type textarea "// 2) ВЫХОД из вьюпорта: top встретился с top → bottom встретился с top"
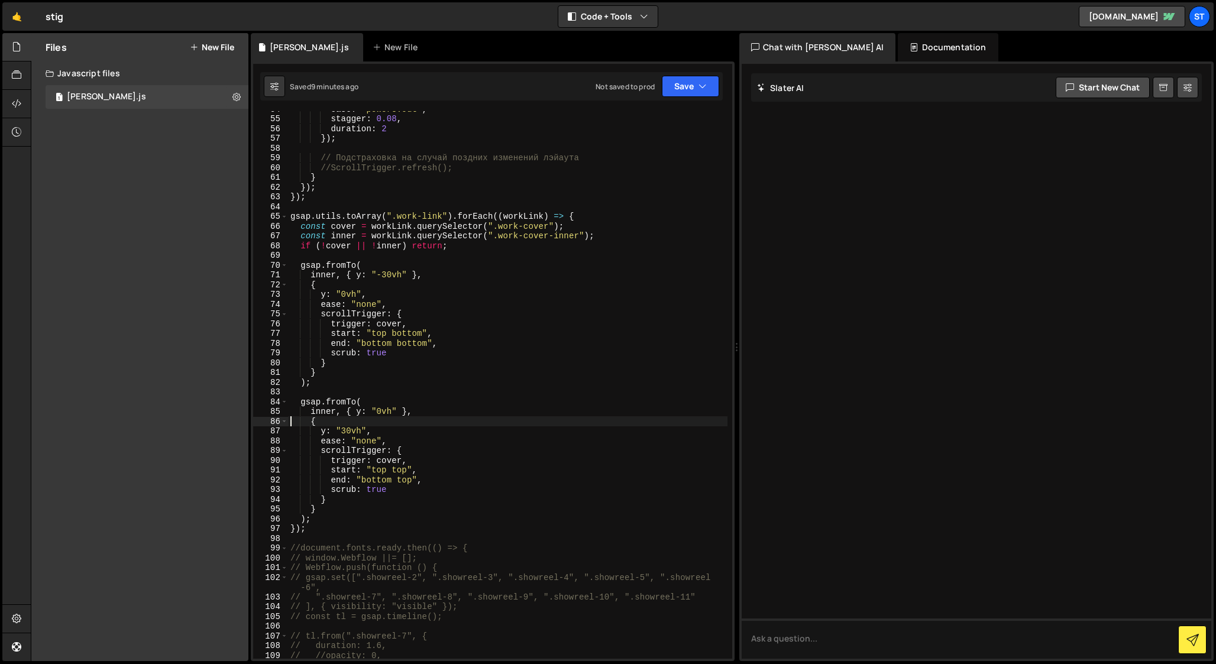
click at [319, 529] on div "ease : "power3.out" , stagger : 0.08 , duration : 2 }) ; // Подстраховка на слу…" at bounding box center [508, 387] width 440 height 567
type textarea "});"
paste textarea "window.addEventListener("resize", () => ScrollTrigger.refresh());"
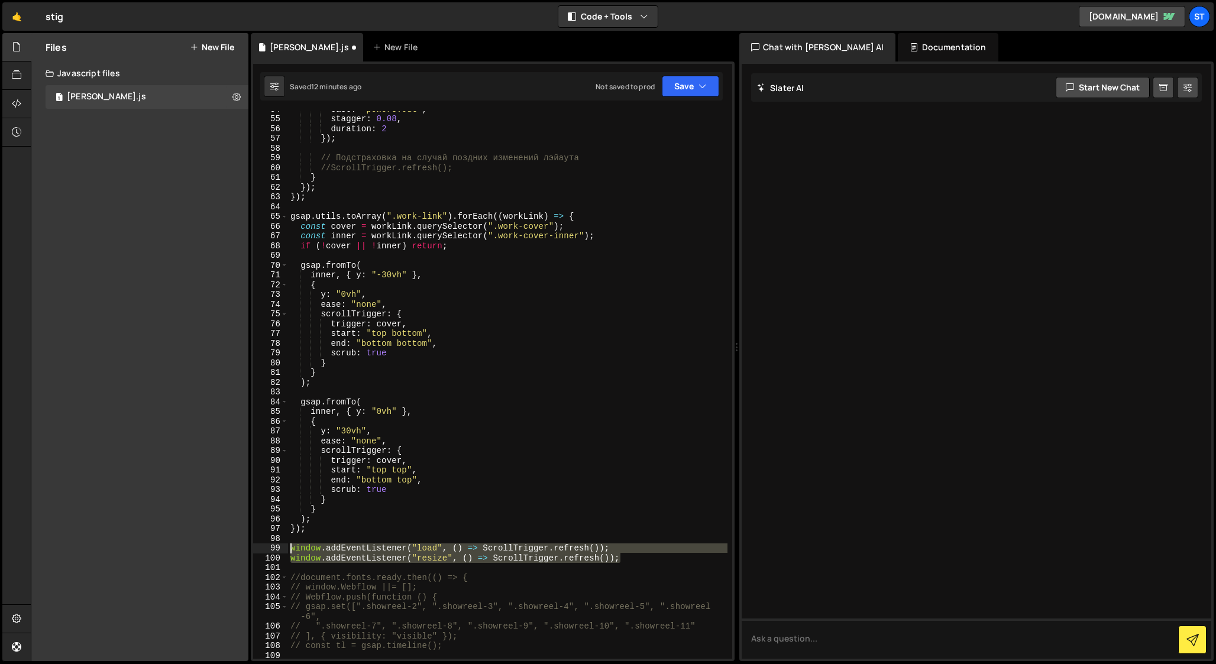
drag, startPoint x: 626, startPoint y: 557, endPoint x: 260, endPoint y: 551, distance: 365.7
click at [260, 551] on div "window.addEventListener("resize", () => ScrollTrigger.refresh()); 54 55 56 57 5…" at bounding box center [492, 385] width 479 height 548
paste textarea "orientationchange", refreshAll"
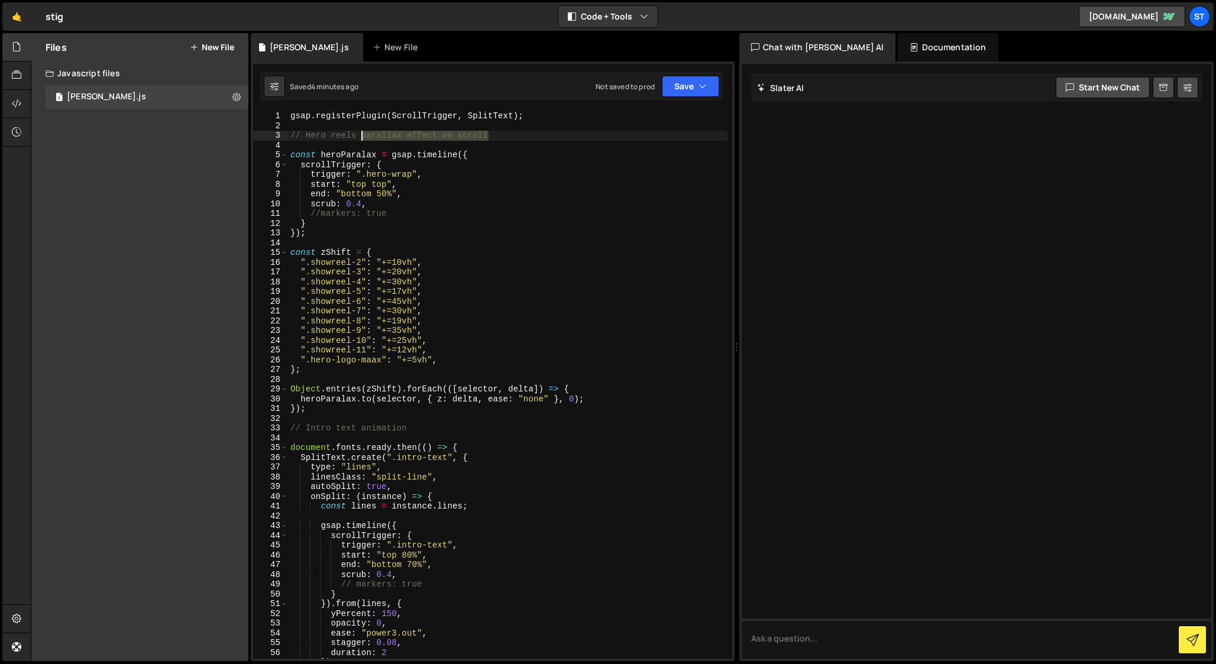
drag, startPoint x: 496, startPoint y: 135, endPoint x: 362, endPoint y: 133, distance: 134.9
click at [362, 133] on div "gsap . registerPlugin ( ScrollTrigger , SplitText ) ; // Hero reels parallax ef…" at bounding box center [508, 394] width 440 height 567
type textarea "// Hero reels parallax effect on scroll"
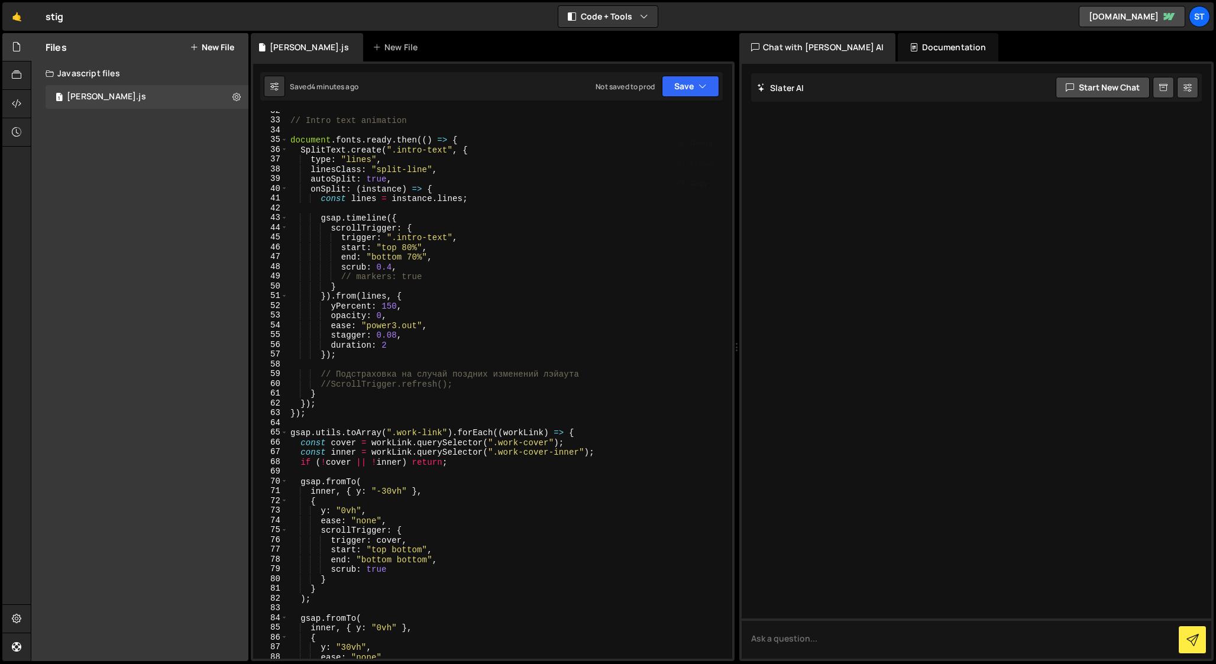
scroll to position [312, 0]
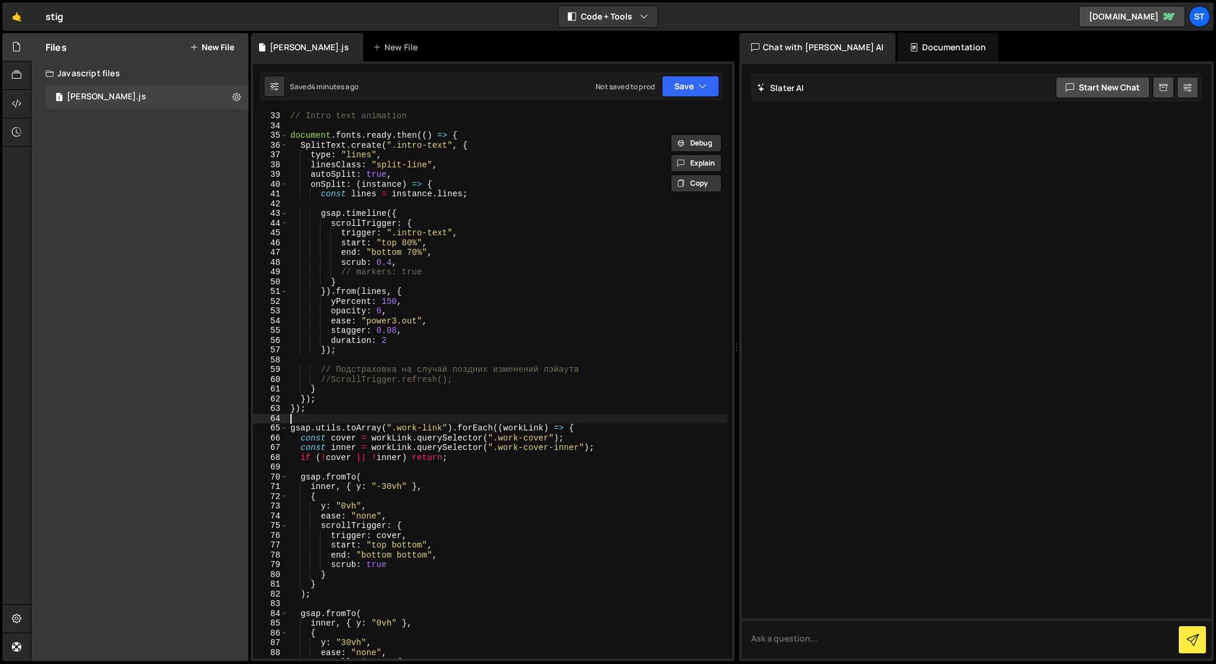
click at [318, 418] on div "// Intro text animation document . fonts . ready . then (( ) => { SplitText . c…" at bounding box center [508, 394] width 440 height 567
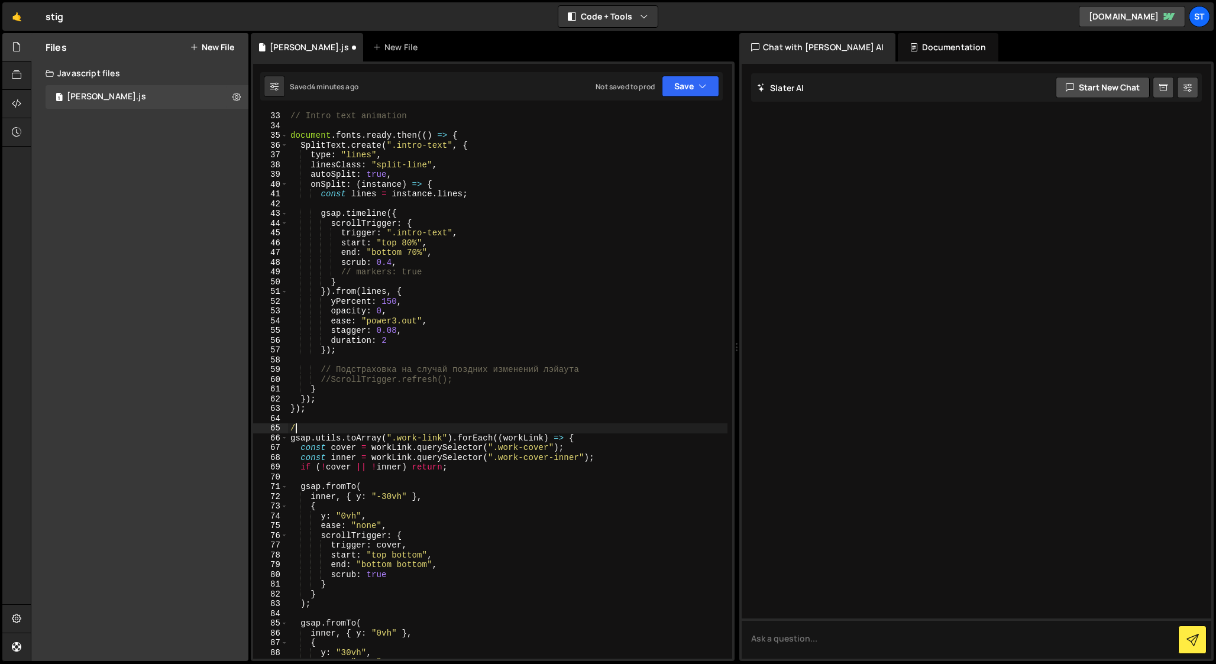
type textarea "//"
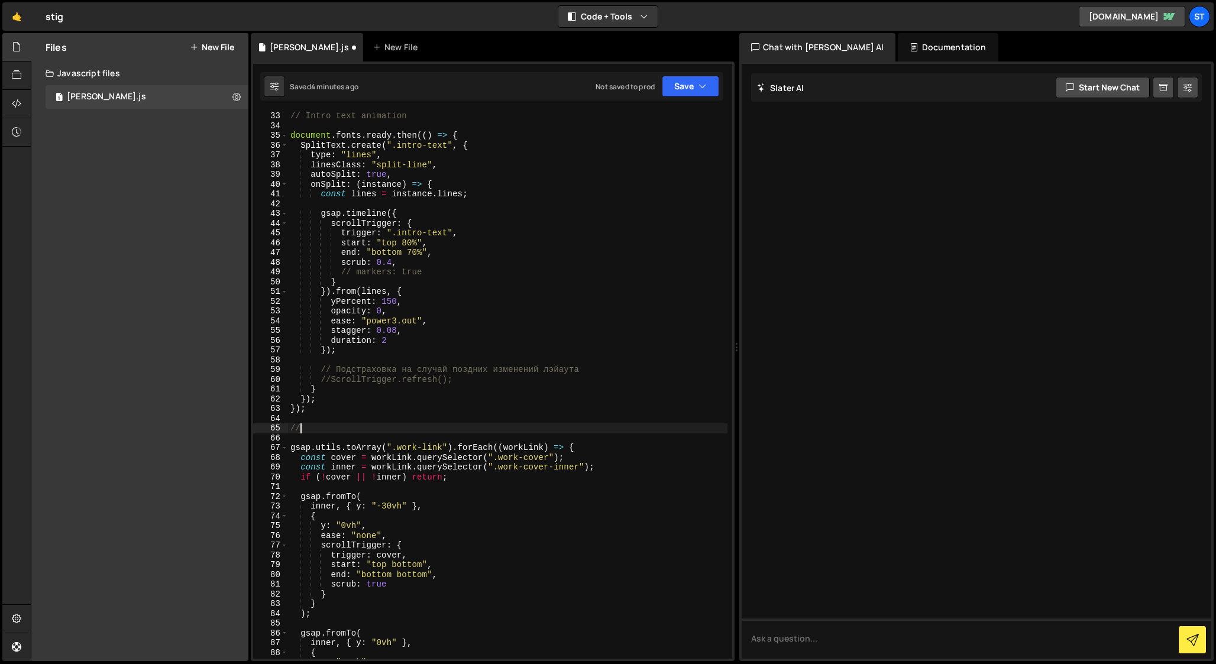
scroll to position [0, 0]
paste textarea "parallax effect on scroll"
click at [306, 427] on div "// Intro text animation document . fonts . ready . then (( ) => { SplitText . c…" at bounding box center [508, 394] width 440 height 567
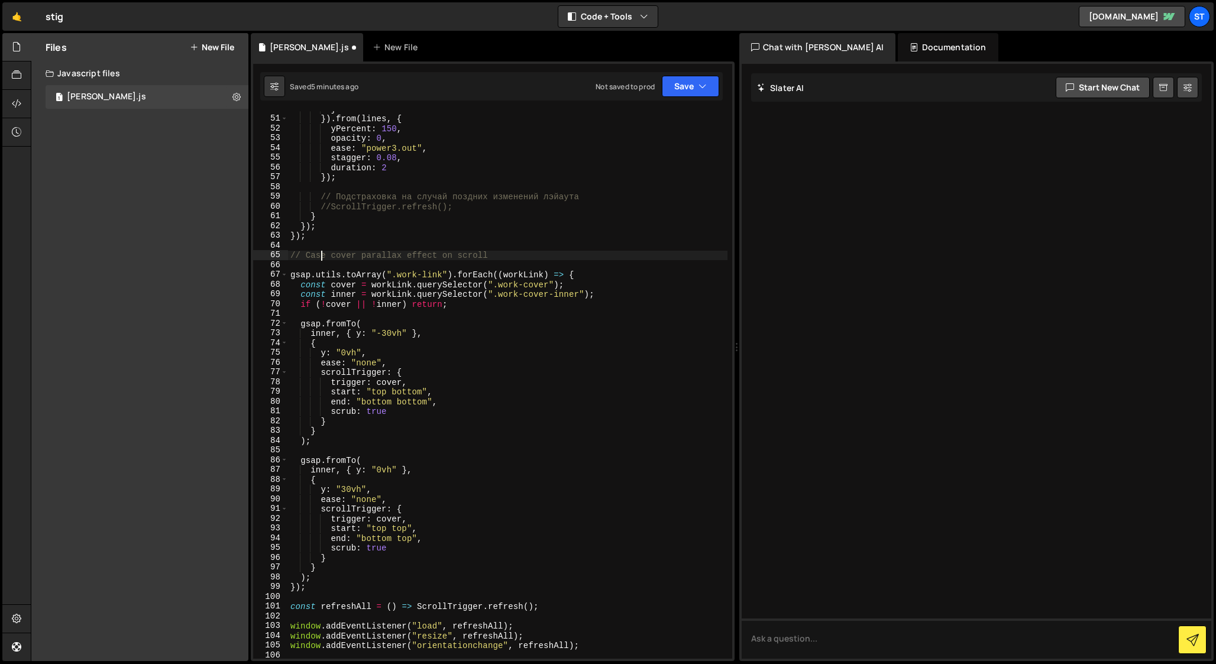
scroll to position [487, 0]
drag, startPoint x: 525, startPoint y: 604, endPoint x: 419, endPoint y: 605, distance: 105.9
click at [419, 605] on div "} }) . from ( lines , { yPercent : 150 , opacity : 0 , ease : "power3.out" , st…" at bounding box center [508, 385] width 440 height 567
click at [369, 589] on div "} }) . from ( lines , { yPercent : 150 , opacity : 0 , ease : "power3.out" , st…" at bounding box center [508, 385] width 440 height 567
type textarea "});"
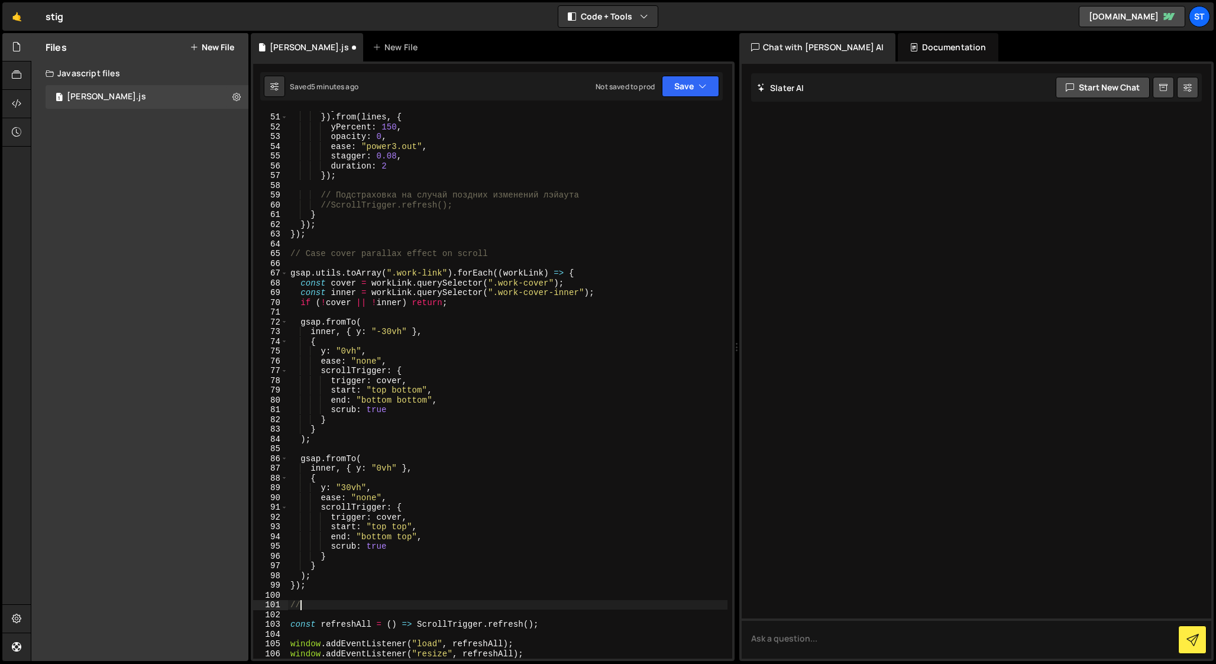
scroll to position [0, 0]
paste textarea "ScrollTrigger.refresh"
click at [376, 609] on div "} }) . from ( lines , { yPercent : 150 , opacity : 0 , ease : "power3.out" , st…" at bounding box center [508, 385] width 440 height 567
type textarea "// ScrollTrigger global refresh"
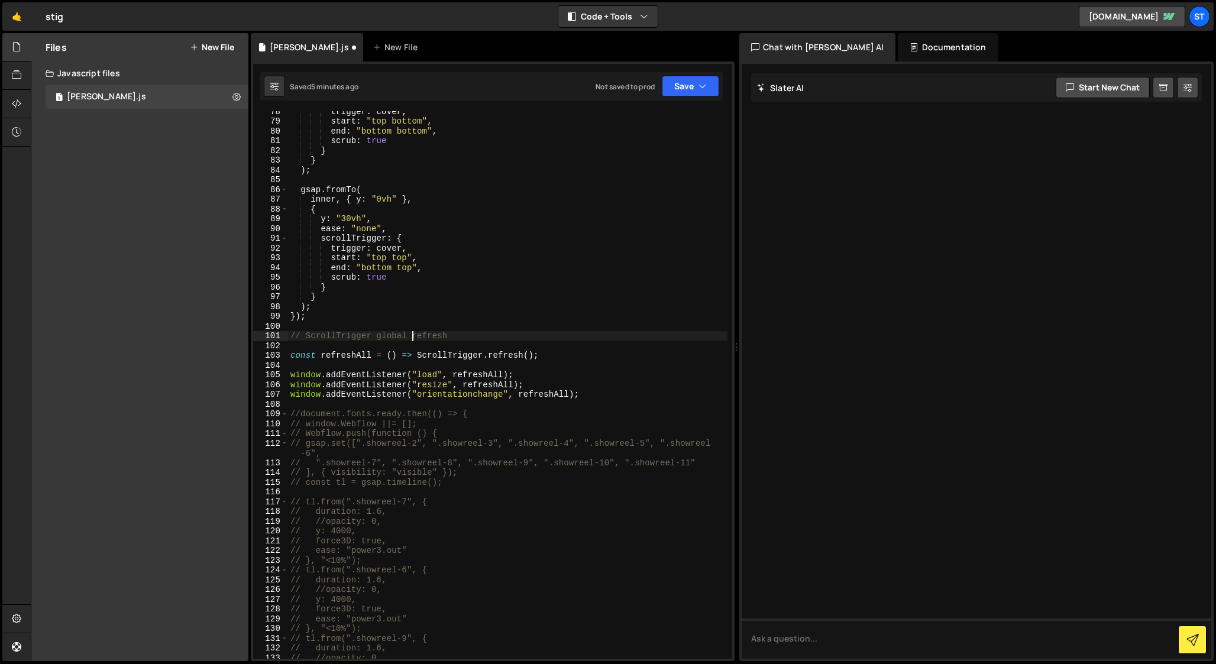
scroll to position [756, 0]
click at [328, 406] on div "trigger : cover , start : "top bottom" , end : "bottom bottom" , scrub : true }…" at bounding box center [508, 390] width 440 height 567
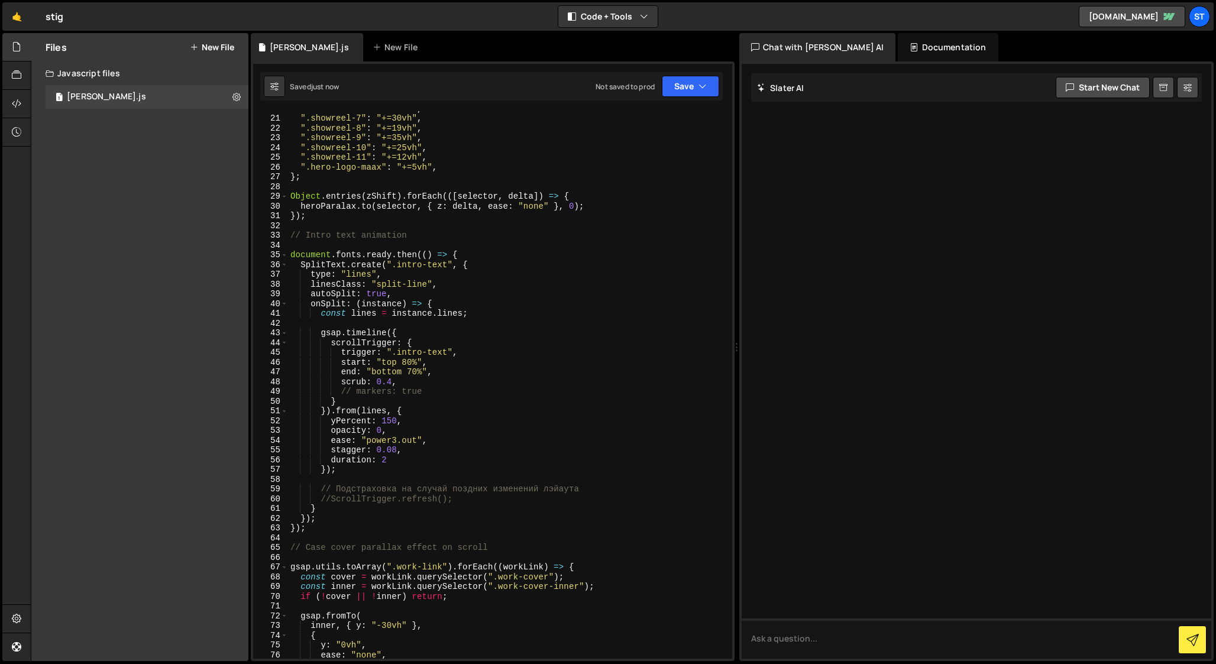
scroll to position [193, 0]
drag, startPoint x: 454, startPoint y: 499, endPoint x: 244, endPoint y: 488, distance: 209.8
click at [244, 488] on div "Files New File Javascript files 1 stig-slater.js 0 CSS files Copy share link Ed…" at bounding box center [624, 347] width 1186 height 629
type textarea "// Подстраховка на случай поздних изменений лэйаута //ScrollTrigger.refresh();"
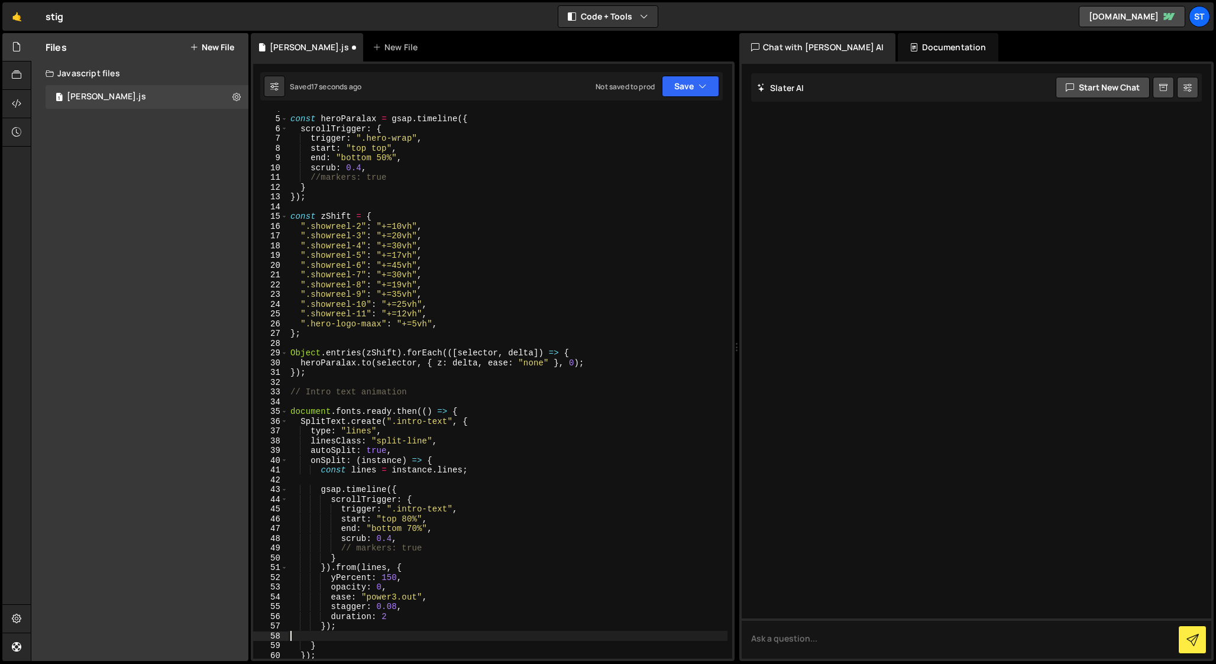
scroll to position [0, 0]
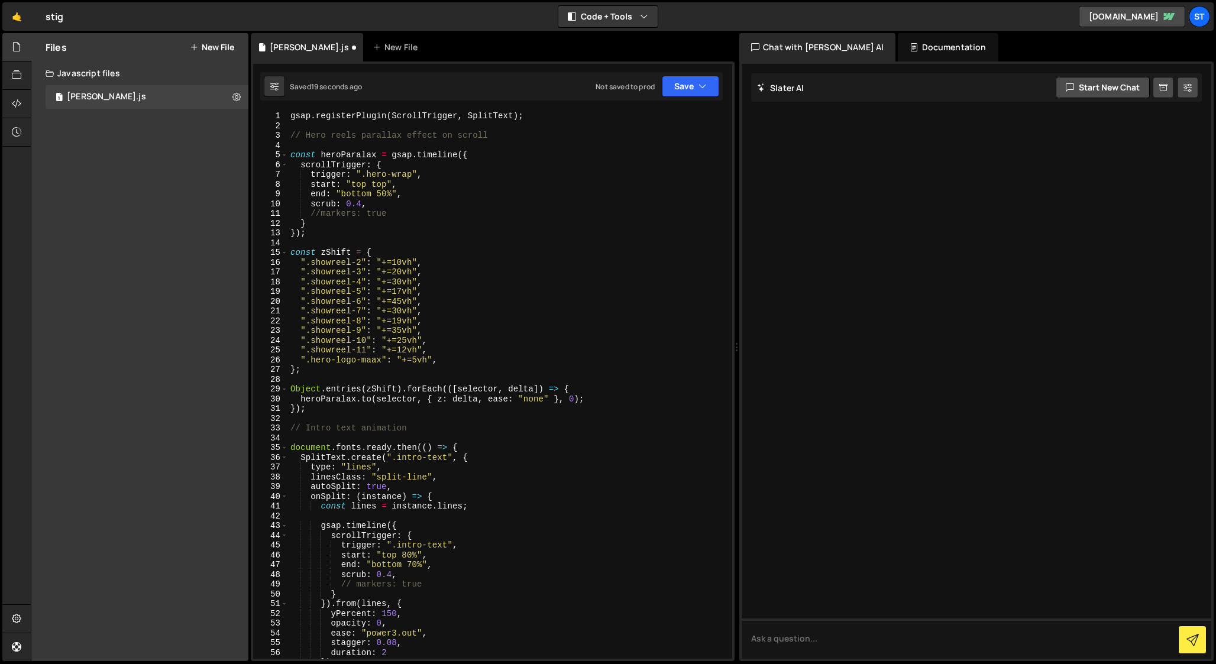
click at [314, 437] on div "gsap . registerPlugin ( ScrollTrigger , SplitText ) ; // Hero reels parallax ef…" at bounding box center [508, 394] width 440 height 567
type textarea "// Intro text animation"
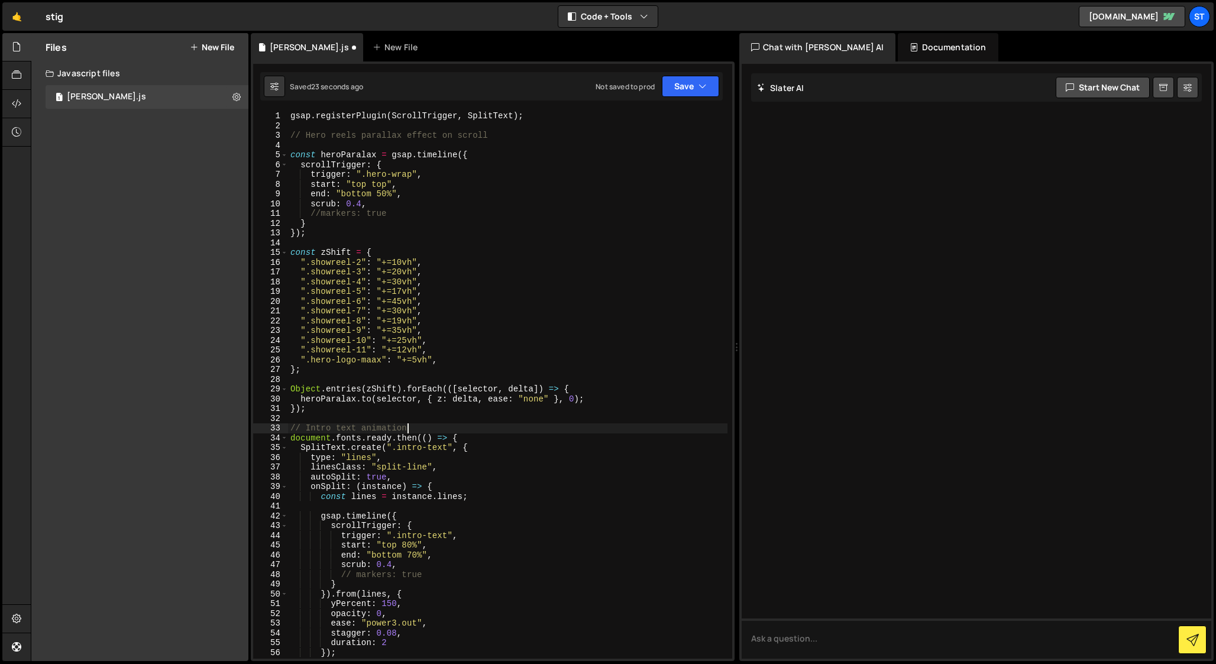
click at [295, 146] on div "gsap . registerPlugin ( ScrollTrigger , SplitText ) ; // Hero reels parallax ef…" at bounding box center [508, 394] width 440 height 567
type textarea "// Hero reels parallax effect on scroll"
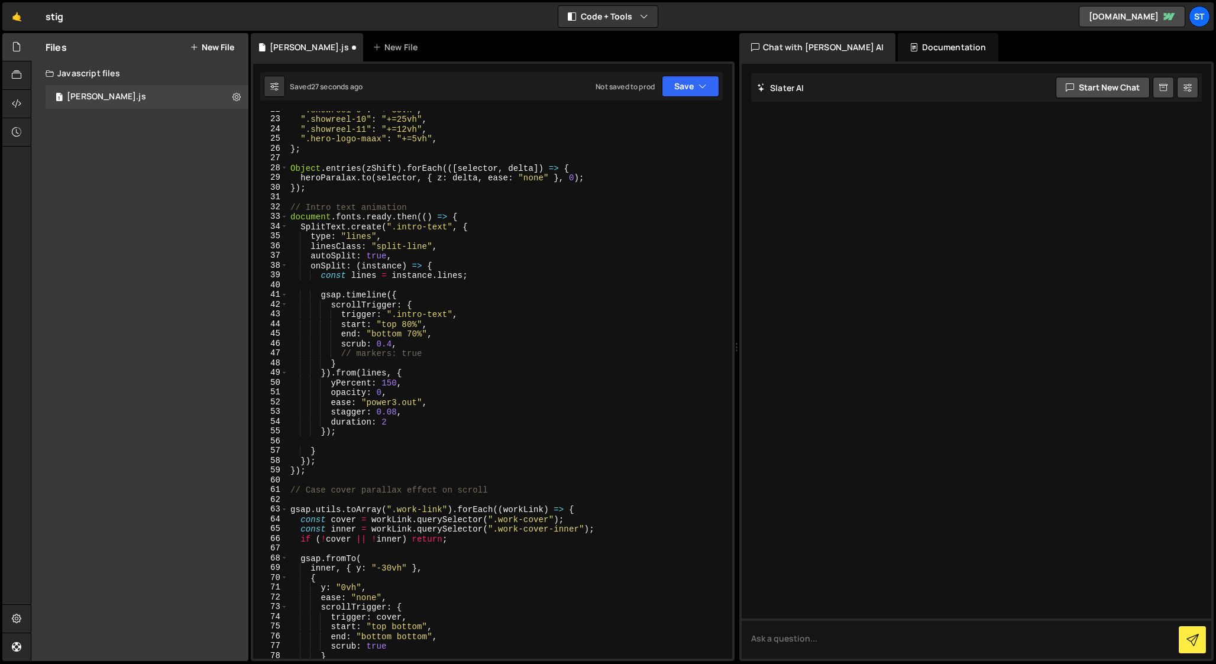
scroll to position [222, 0]
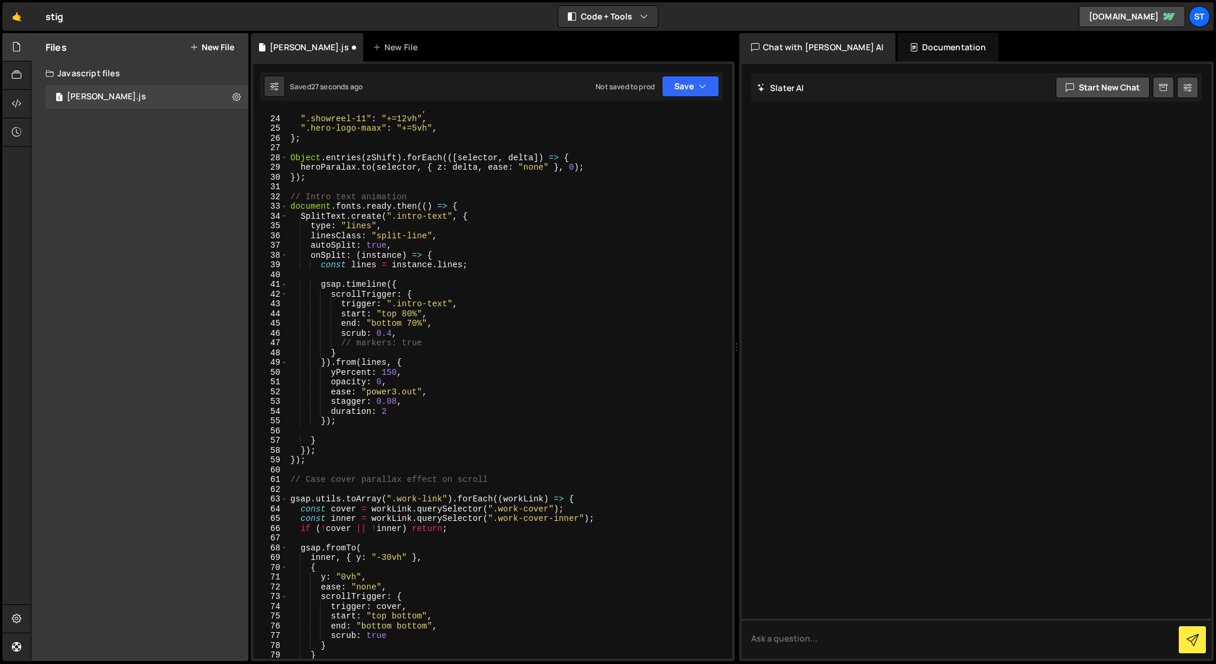
click at [324, 489] on div "".showreel-10" : "+=25vh" , ".showreel-11" : "+=12vh" , ".hero-logo-maax" : "+=…" at bounding box center [508, 387] width 440 height 567
type textarea "// Case cover parallax effect on scroll"
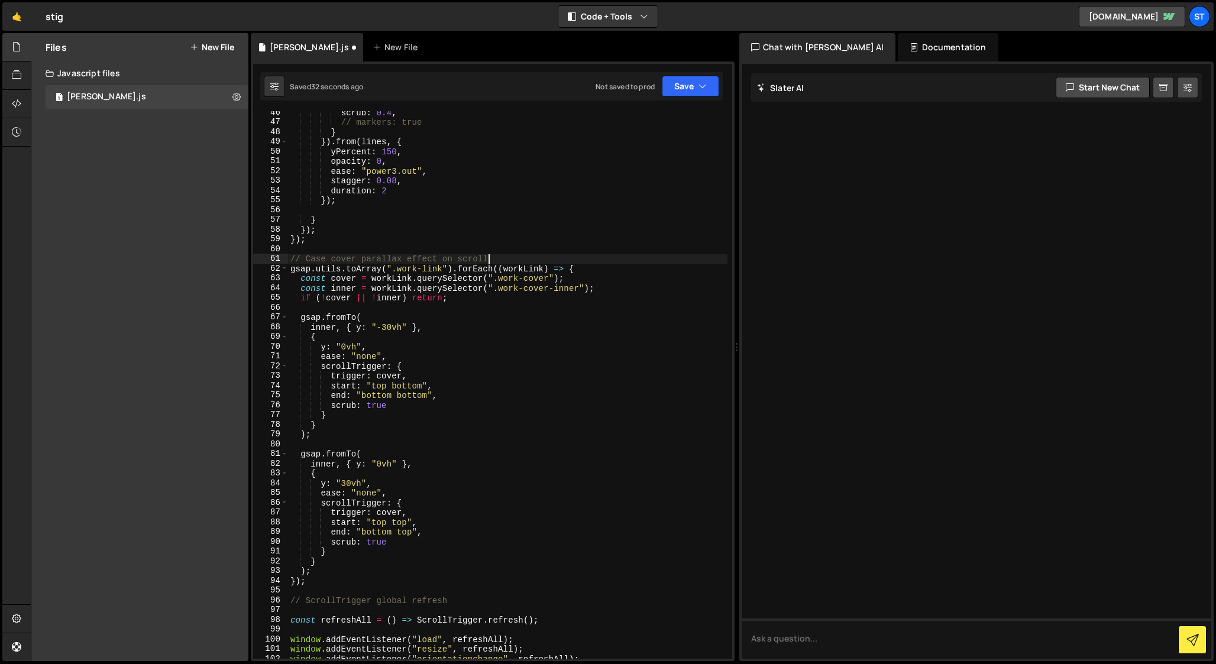
scroll to position [479, 0]
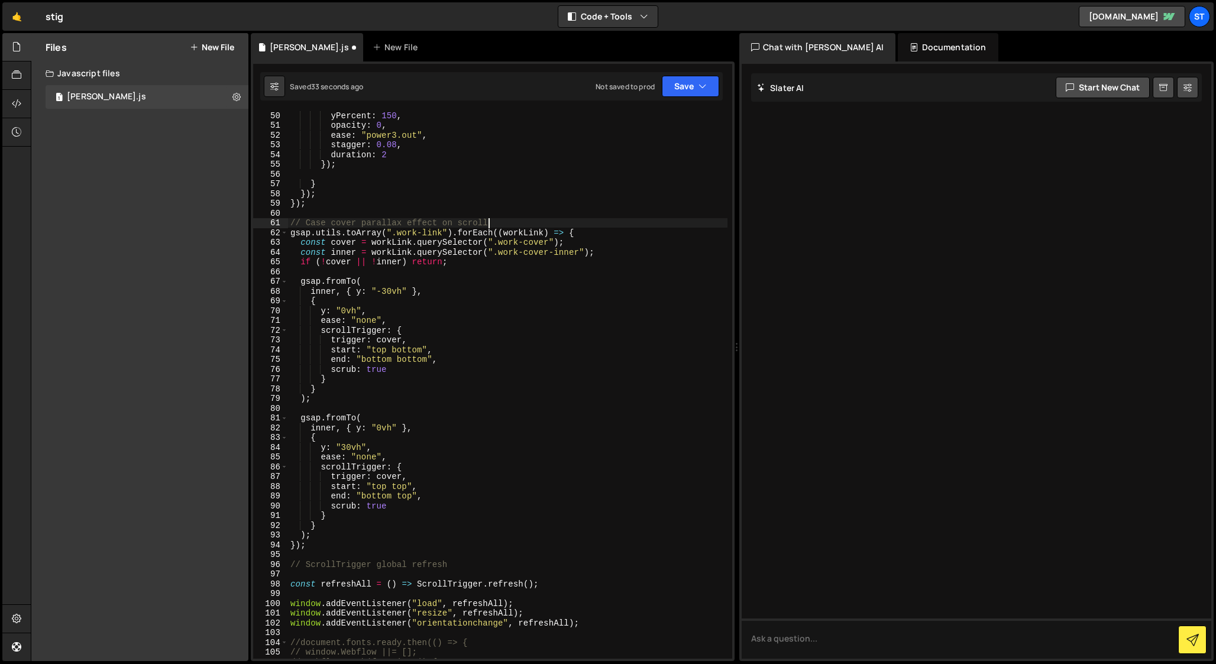
click at [311, 575] on div "yPercent : 150 , opacity : 0 , ease : "power3.out" , stagger : 0.08 , duration …" at bounding box center [508, 399] width 440 height 577
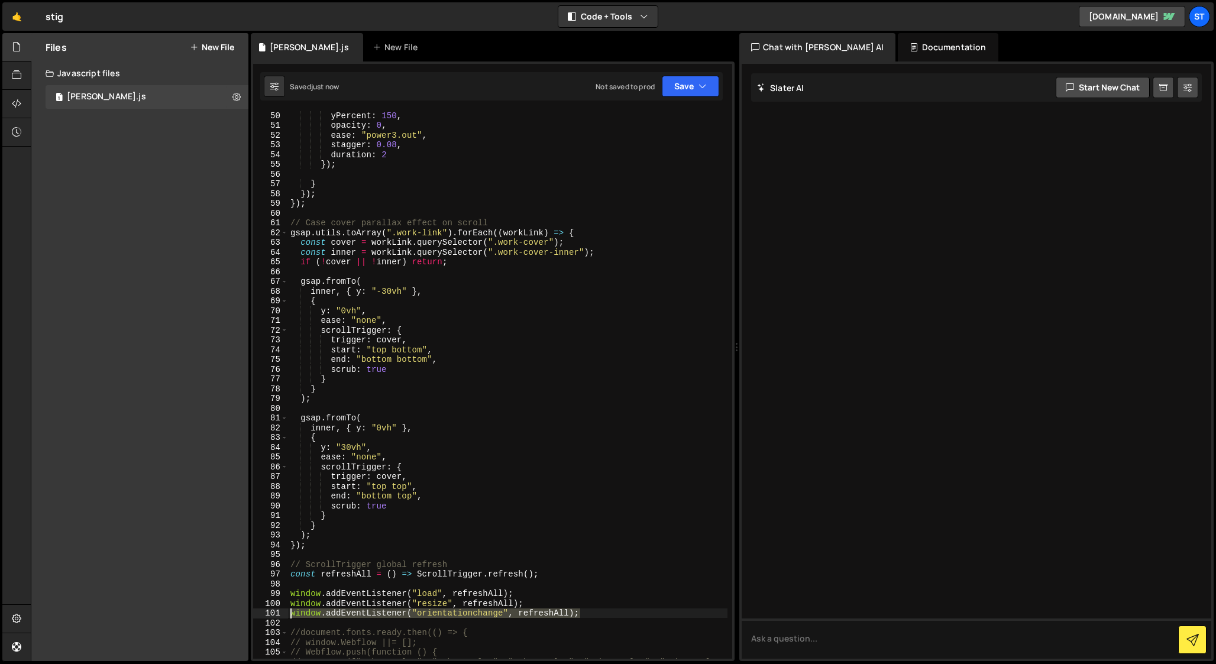
drag, startPoint x: 593, startPoint y: 614, endPoint x: 253, endPoint y: 615, distance: 340.2
click at [253, 615] on div "// ScrollTrigger global refresh 50 51 52 53 54 55 56 57 58 59 60 61 62 63 64 65…" at bounding box center [492, 385] width 479 height 548
type textarea "window.addEventListener("orientationchange", refreshAll);"
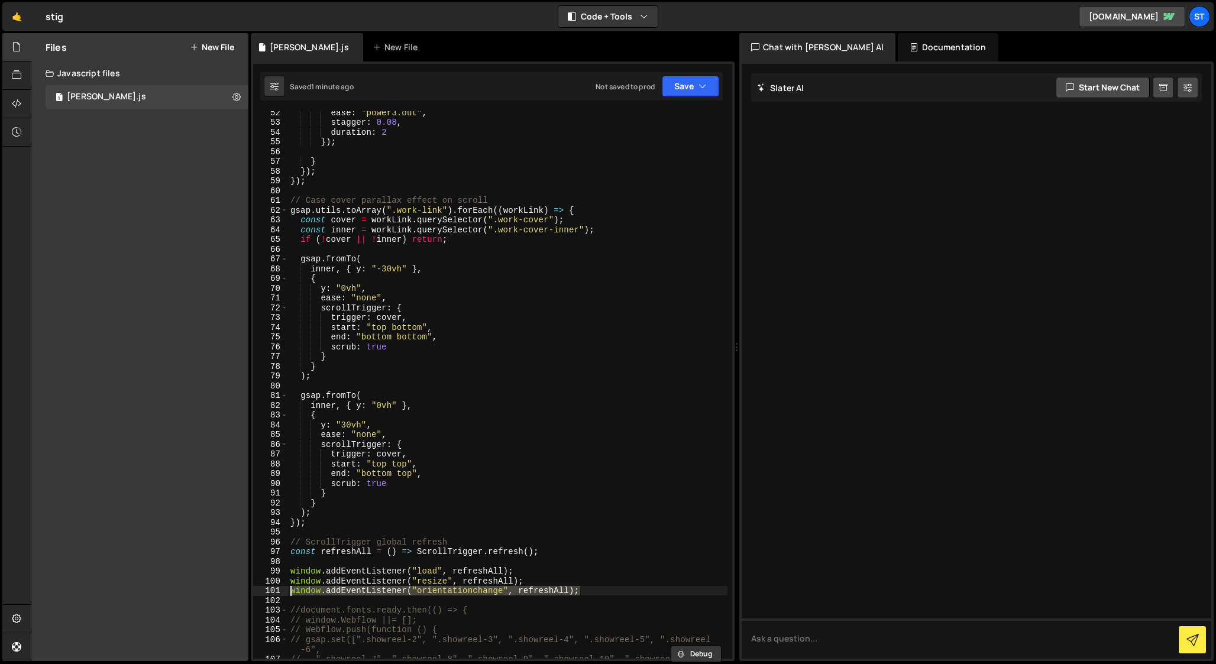
scroll to position [501, 0]
click at [521, 561] on div "ease : "power3.out" , stagger : 0.08 , duration : 2 }) ; } }) ; }) ; // Case co…" at bounding box center [508, 391] width 440 height 567
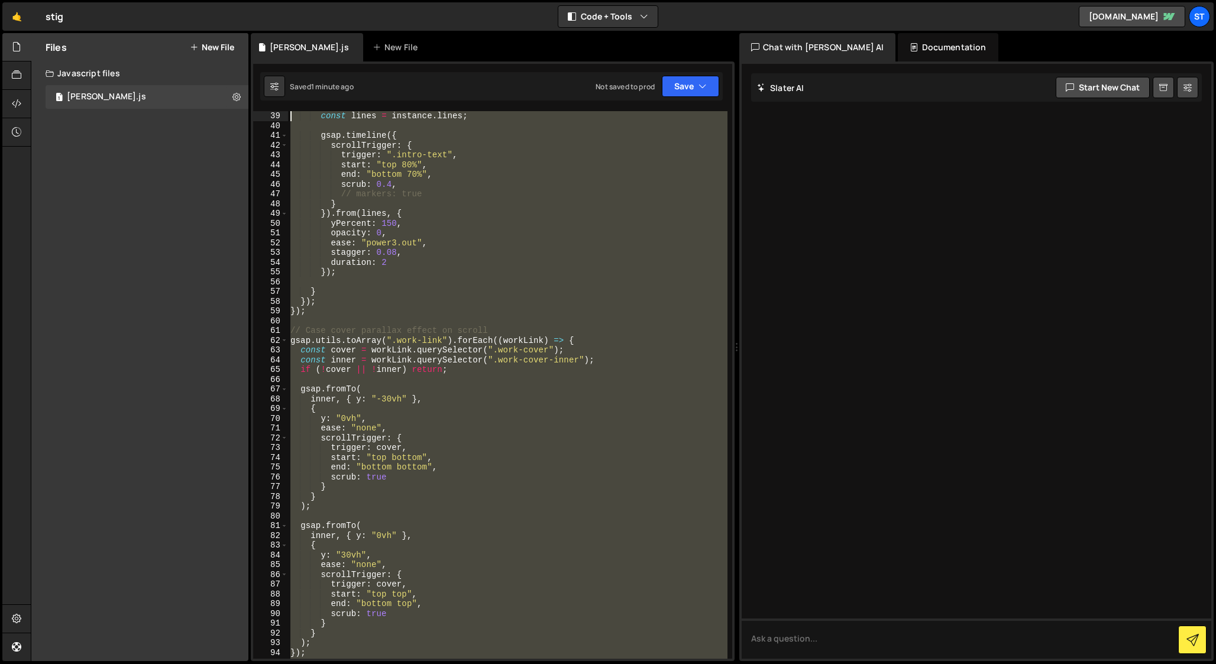
scroll to position [0, 0]
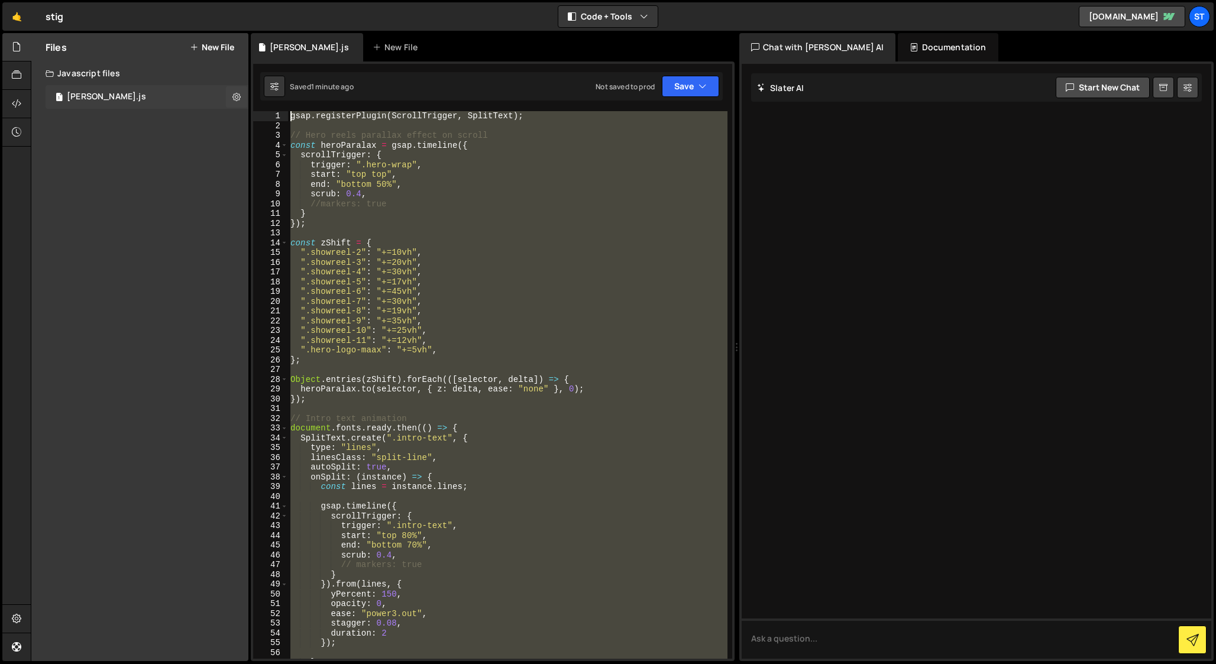
drag, startPoint x: 583, startPoint y: 594, endPoint x: 240, endPoint y: 108, distance: 594.9
click at [240, 108] on div "Files New File Javascript files 1 stig-slater.js 0 CSS files Copy share link Ed…" at bounding box center [624, 347] width 1186 height 629
click at [424, 222] on div "gsap . registerPlugin ( ScrollTrigger , SplitText ) ; // Hero reels parallax ef…" at bounding box center [508, 385] width 440 height 548
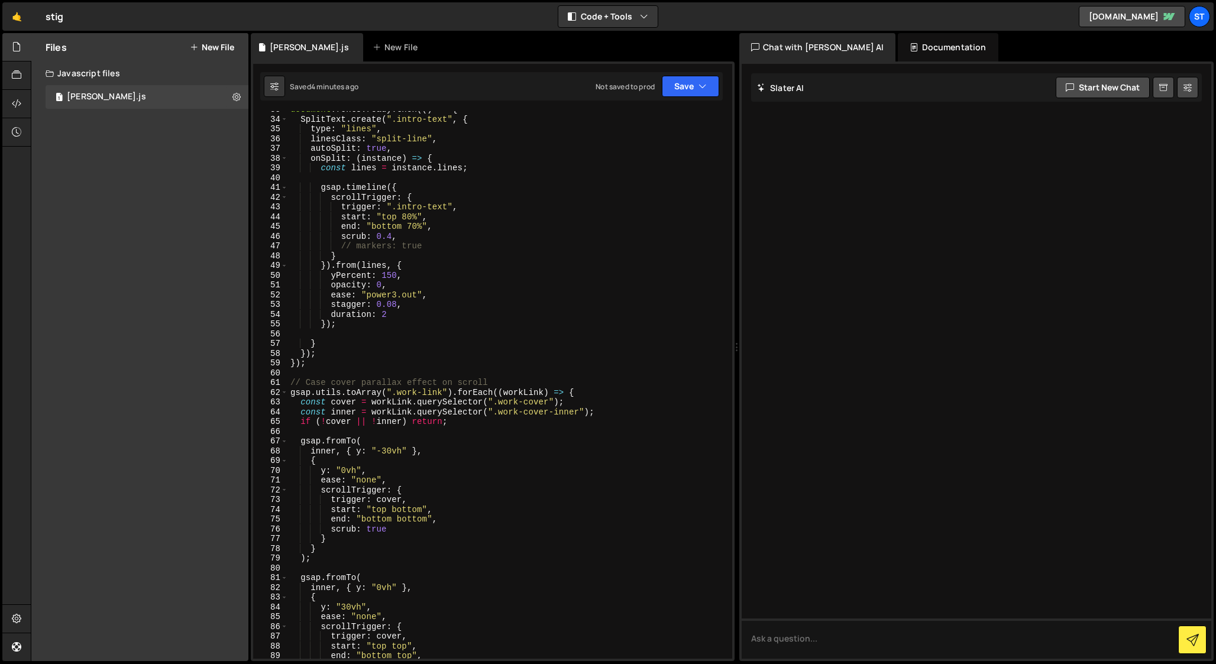
scroll to position [323, 0]
drag, startPoint x: 331, startPoint y: 527, endPoint x: 414, endPoint y: 524, distance: 82.9
click at [414, 524] on div "SplitText . create ( ".intro-text" , { type : "lines" , linesClass : "split-lin…" at bounding box center [508, 393] width 440 height 567
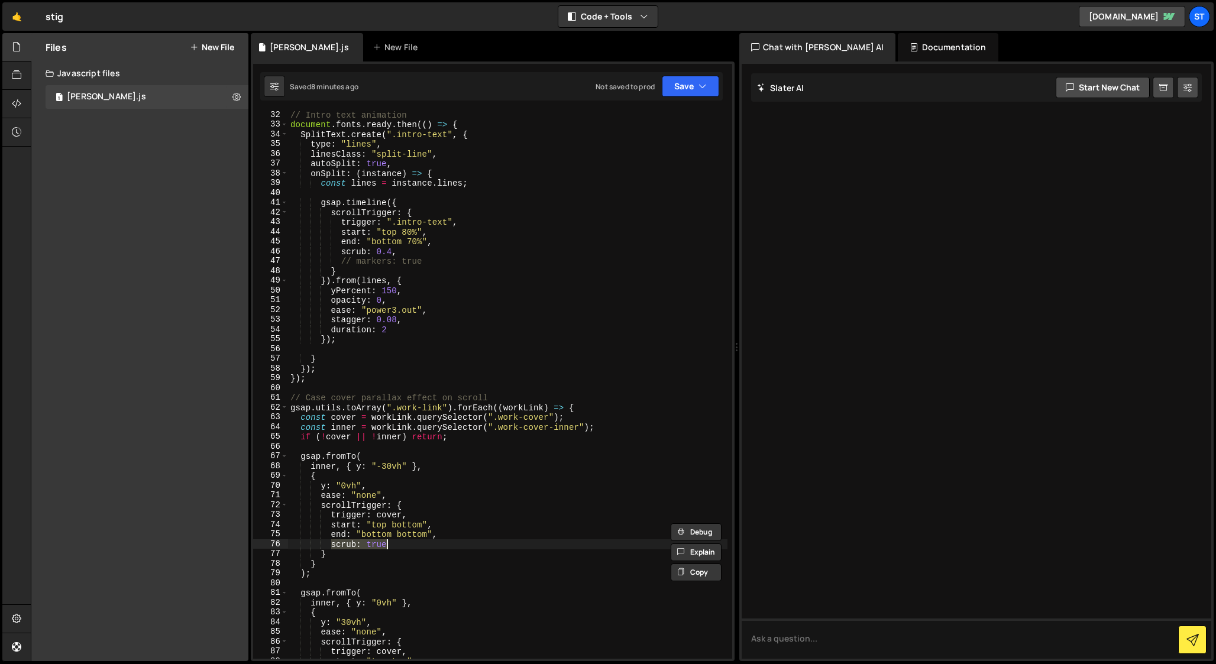
scroll to position [303, 0]
drag, startPoint x: 376, startPoint y: 253, endPoint x: 391, endPoint y: 253, distance: 14.2
click at [391, 253] on div "// Intro text animation document . fonts . ready . then (( ) => { SplitText . c…" at bounding box center [508, 394] width 440 height 567
click at [375, 547] on div "// Intro text animation document . fonts . ready . then (( ) => { SplitText . c…" at bounding box center [508, 394] width 440 height 567
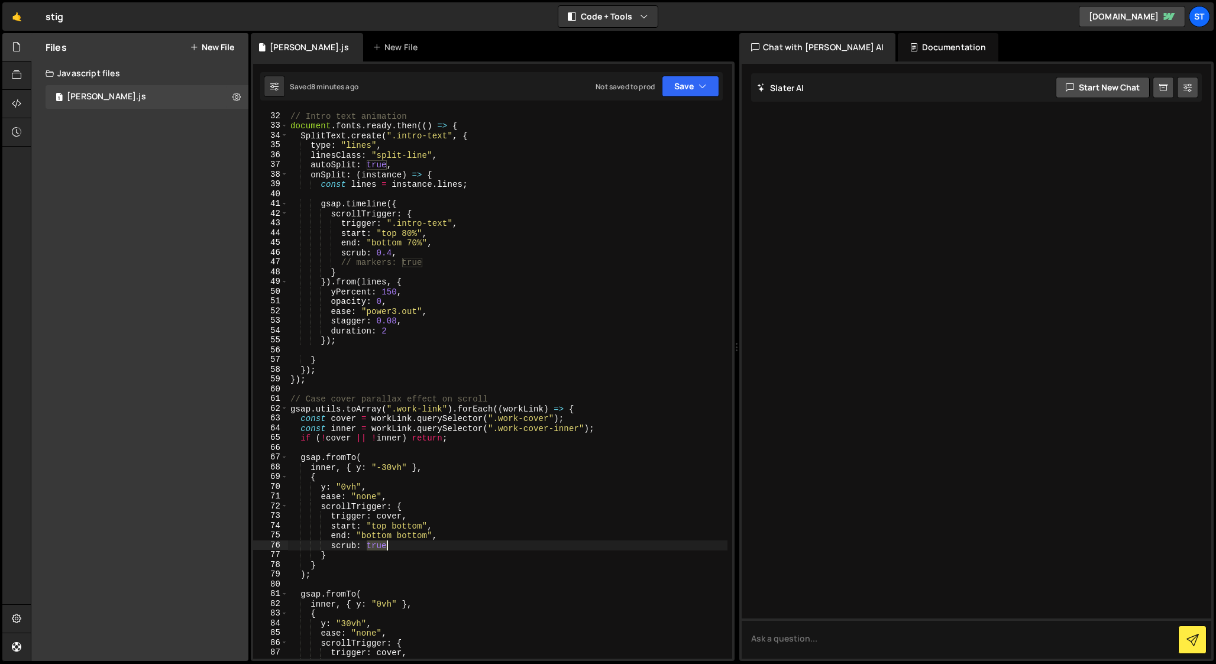
paste textarea "0.4"
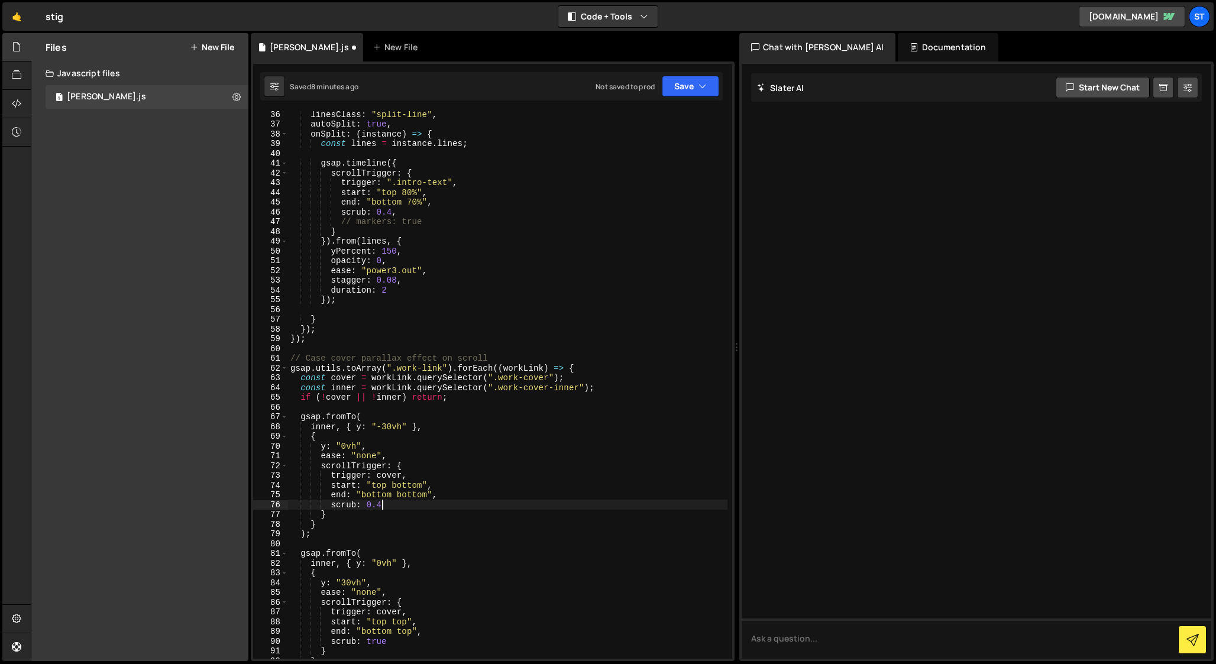
scroll to position [343, 0]
click at [377, 643] on div "linesClass : "split-line" , autoSplit : true , onSplit : ( instance ) => { cons…" at bounding box center [508, 392] width 440 height 567
paste textarea "0.4"
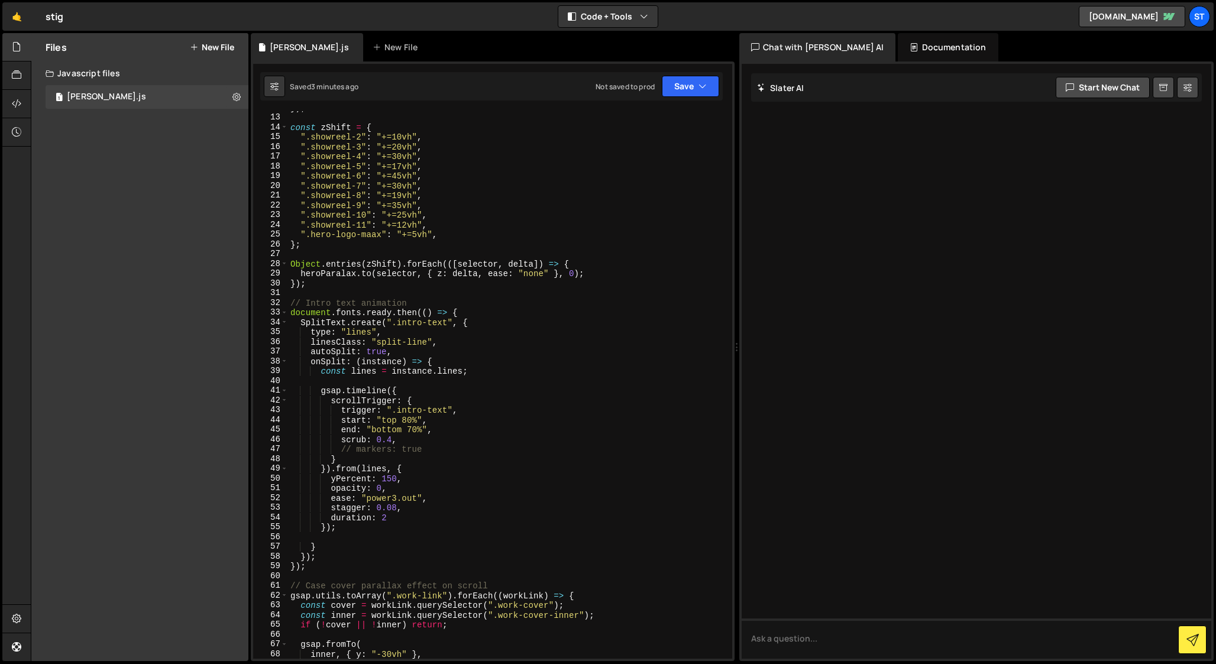
scroll to position [115, 0]
drag, startPoint x: 434, startPoint y: 431, endPoint x: 343, endPoint y: 421, distance: 91.7
click at [343, 421] on div "}) ; const zShift = { ".showreel-2" : "+=10vh" , ".showreel-3" : "+=20vh" , ".s…" at bounding box center [508, 386] width 440 height 567
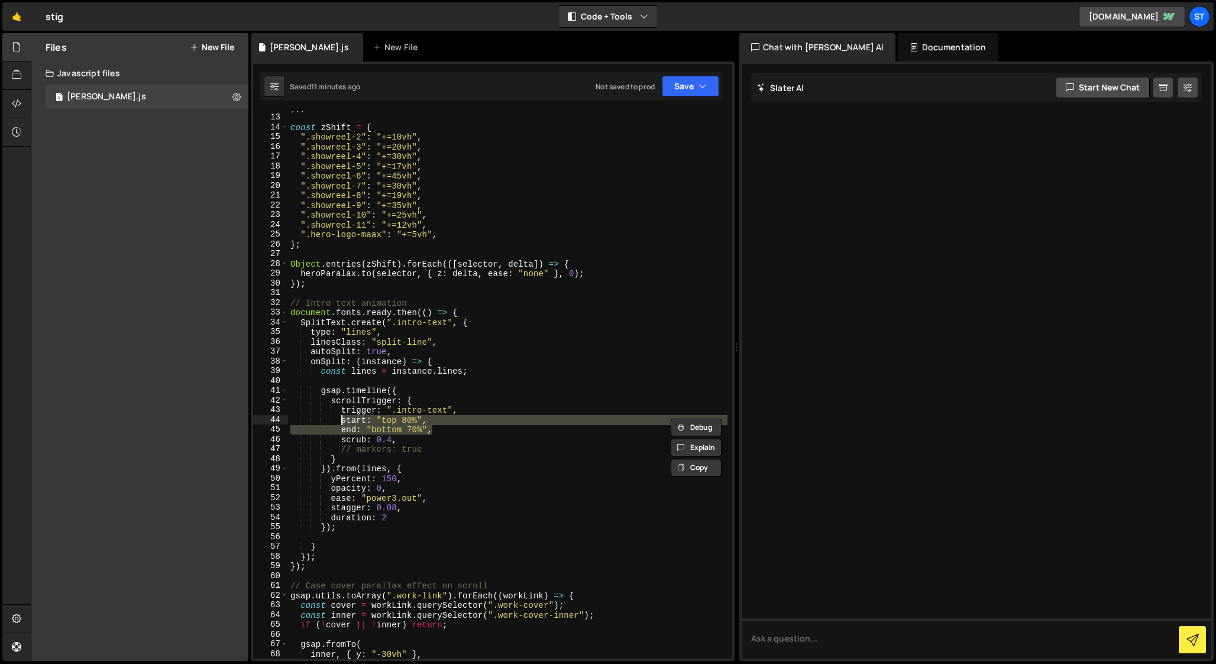
click at [437, 430] on div "}) ; const zShift = { ".showreel-2" : "+=10vh" , ".showreel-3" : "+=20vh" , ".s…" at bounding box center [508, 385] width 440 height 548
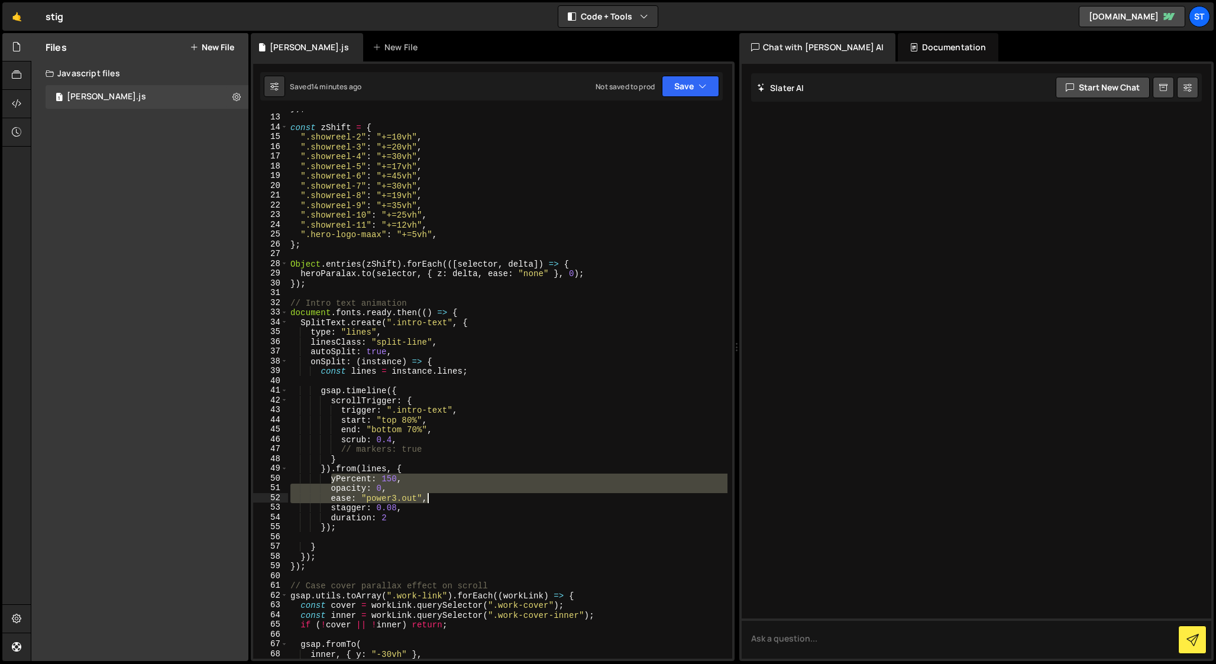
drag, startPoint x: 332, startPoint y: 479, endPoint x: 438, endPoint y: 498, distance: 107.5
click at [438, 498] on div "}) ; const zShift = { ".showreel-2" : "+=10vh" , ".showreel-3" : "+=20vh" , ".s…" at bounding box center [508, 386] width 440 height 567
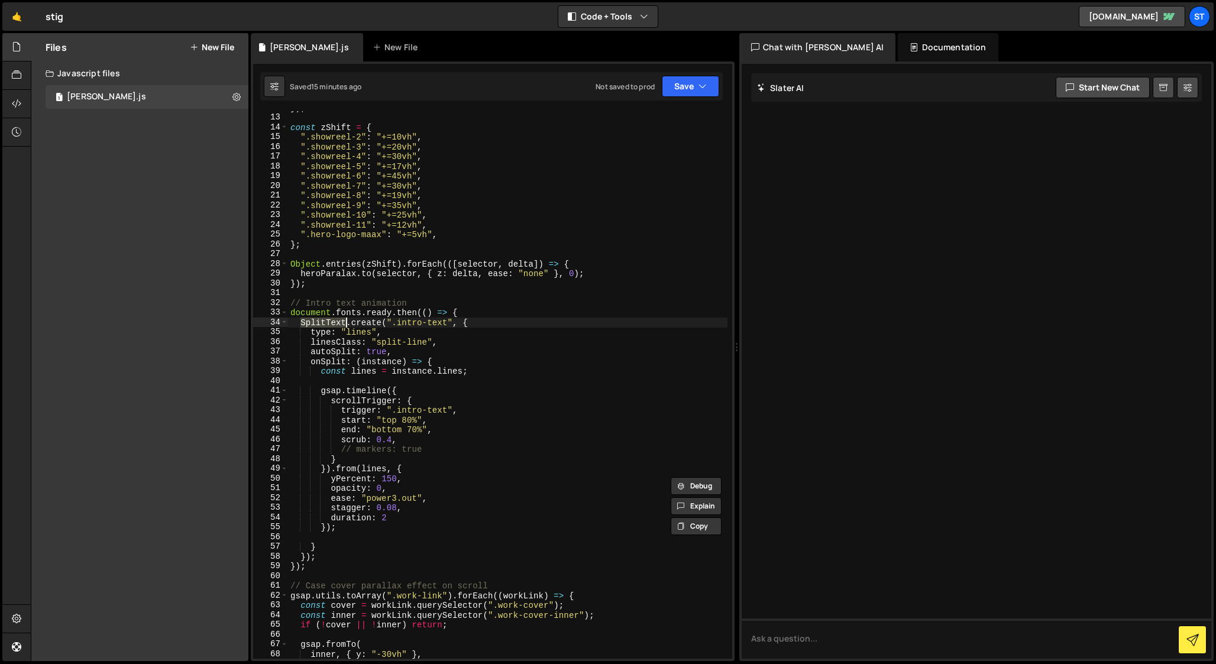
drag, startPoint x: 302, startPoint y: 322, endPoint x: 346, endPoint y: 323, distance: 43.8
click at [346, 323] on div "}) ; const zShift = { ".showreel-2" : "+=10vh" , ".showreel-3" : "+=20vh" , ".s…" at bounding box center [508, 386] width 440 height 567
click at [388, 401] on div "}) ; const zShift = { ".showreel-2" : "+=10vh" , ".showreel-3" : "+=20vh" , ".s…" at bounding box center [508, 386] width 440 height 567
drag, startPoint x: 332, startPoint y: 509, endPoint x: 396, endPoint y: 507, distance: 64.5
click at [396, 507] on div "}) ; const zShift = { ".showreel-2" : "+=10vh" , ".showreel-3" : "+=20vh" , ".s…" at bounding box center [508, 386] width 440 height 567
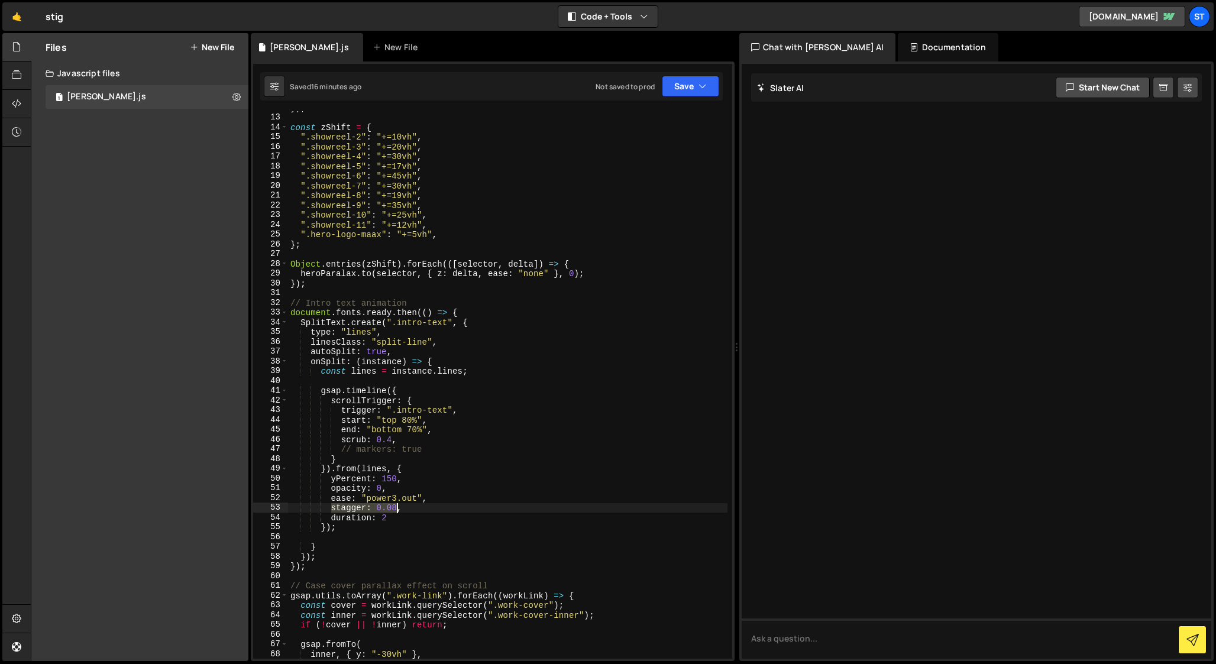
type textarea "stagger: 0.08,"
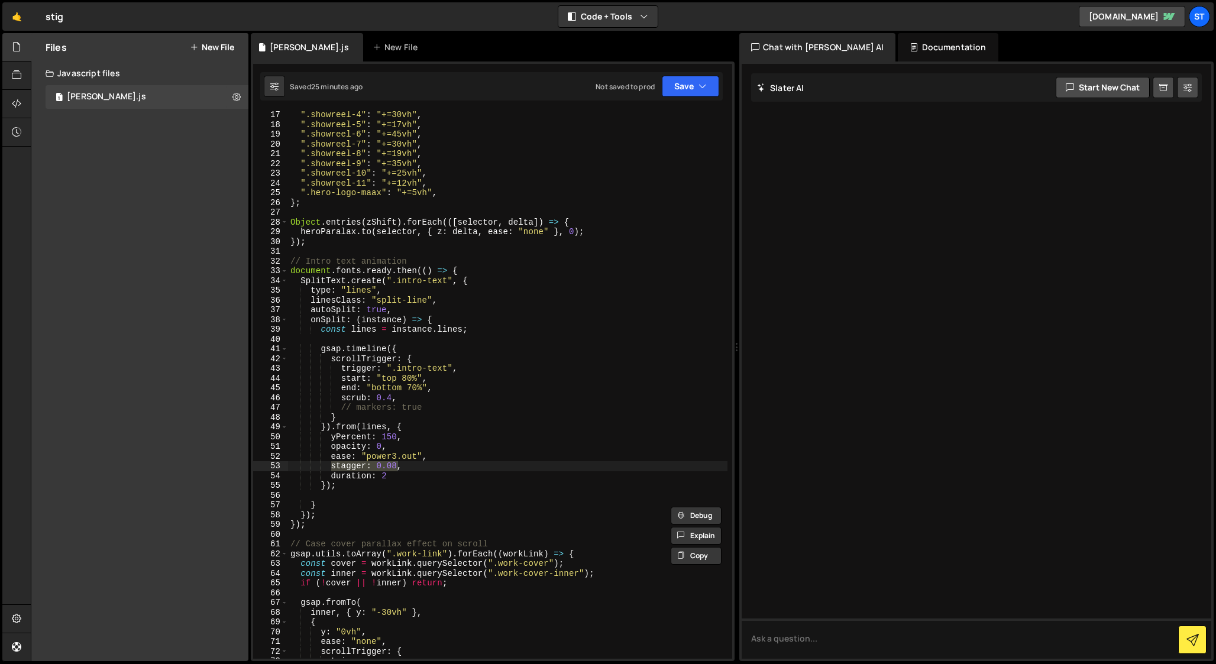
scroll to position [157, 0]
